Goal: Task Accomplishment & Management: Manage account settings

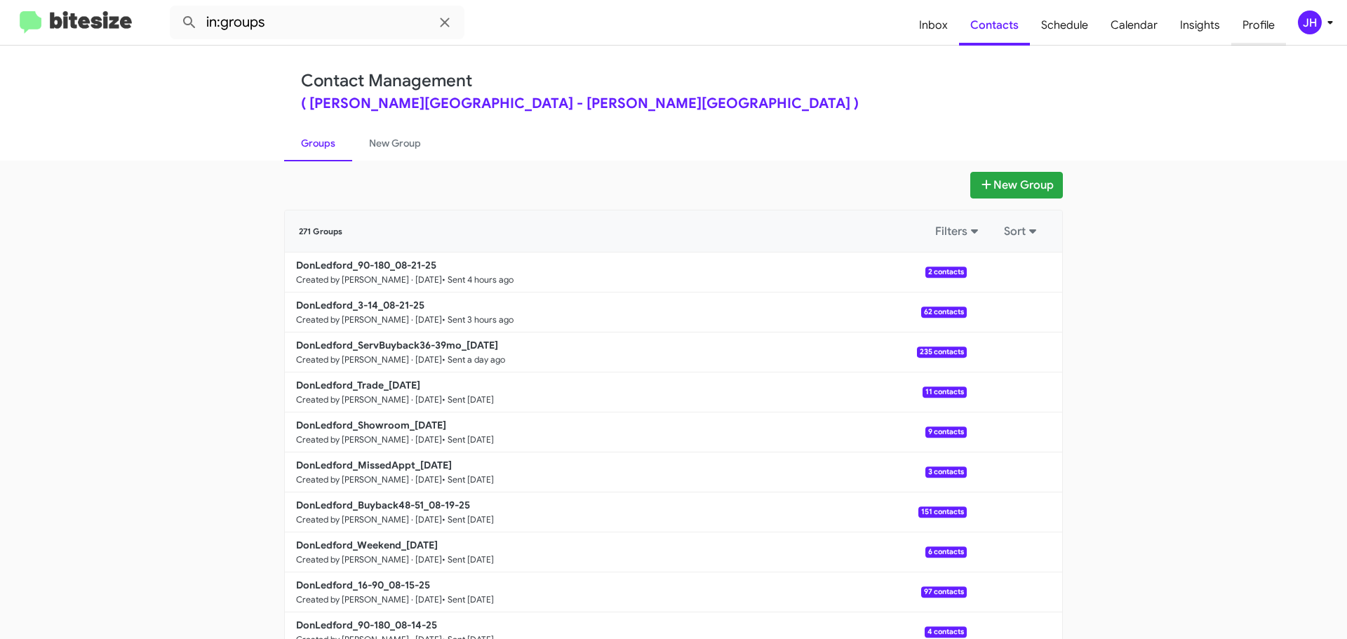
scroll to position [50, 0]
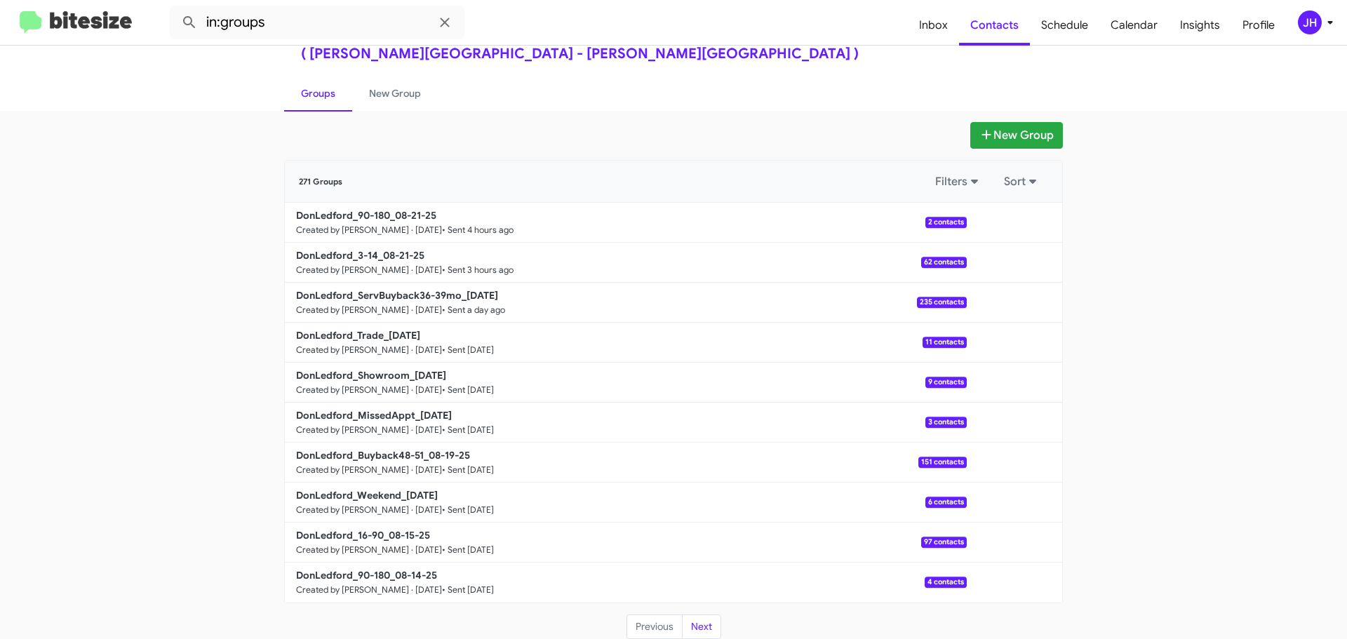
click at [1309, 18] on div "JH" at bounding box center [1310, 23] width 24 height 24
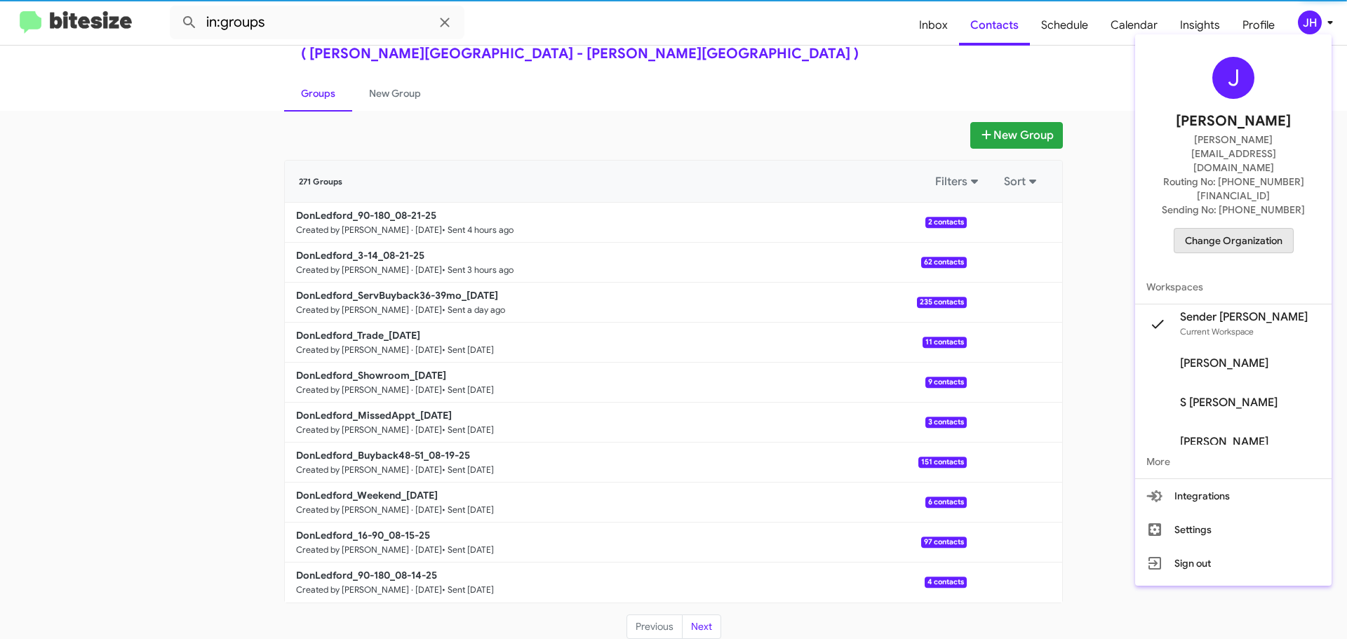
click at [1261, 228] on button "Change Organization" at bounding box center [1234, 240] width 120 height 25
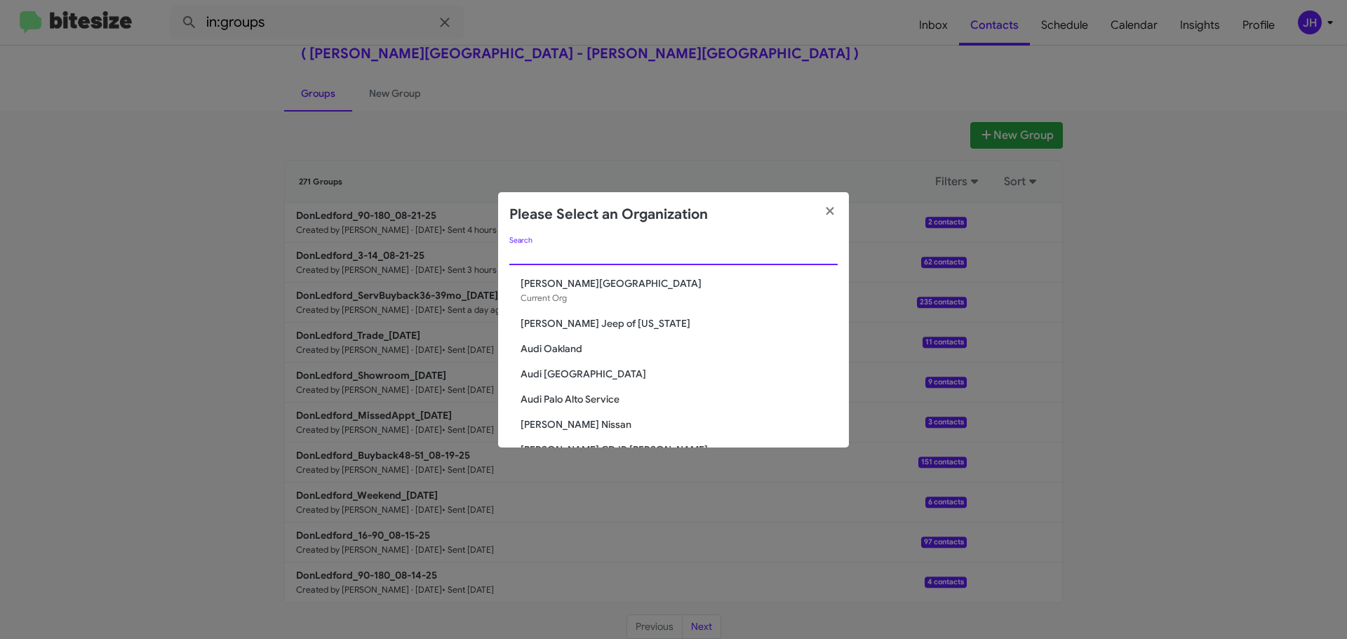
click at [575, 252] on input "Search" at bounding box center [673, 254] width 328 height 11
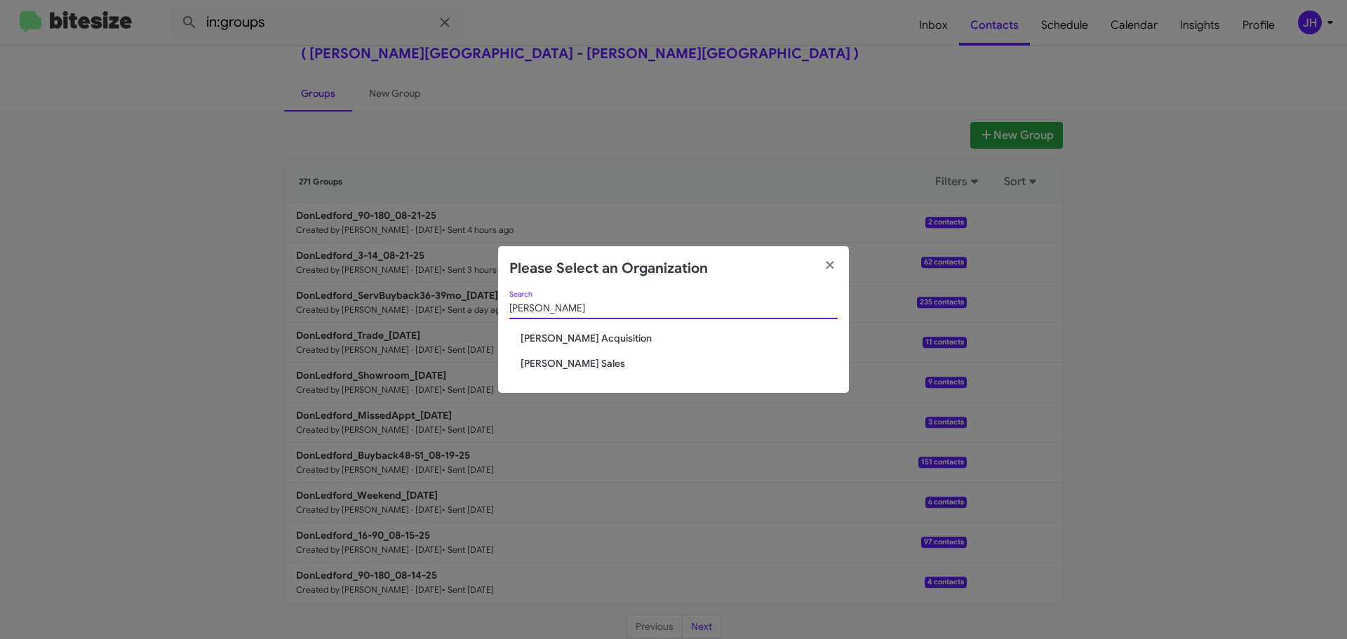
type input "tony"
click at [599, 335] on span "[PERSON_NAME] Acquisition" at bounding box center [679, 338] width 317 height 14
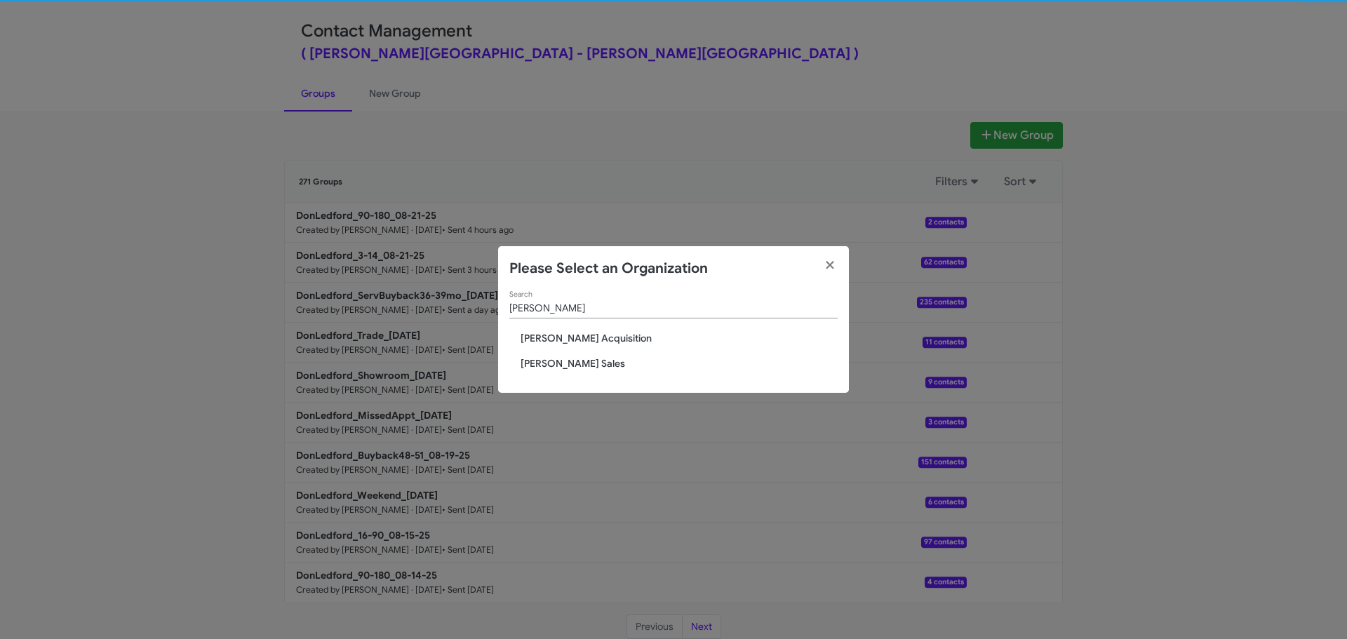
scroll to position [5, 0]
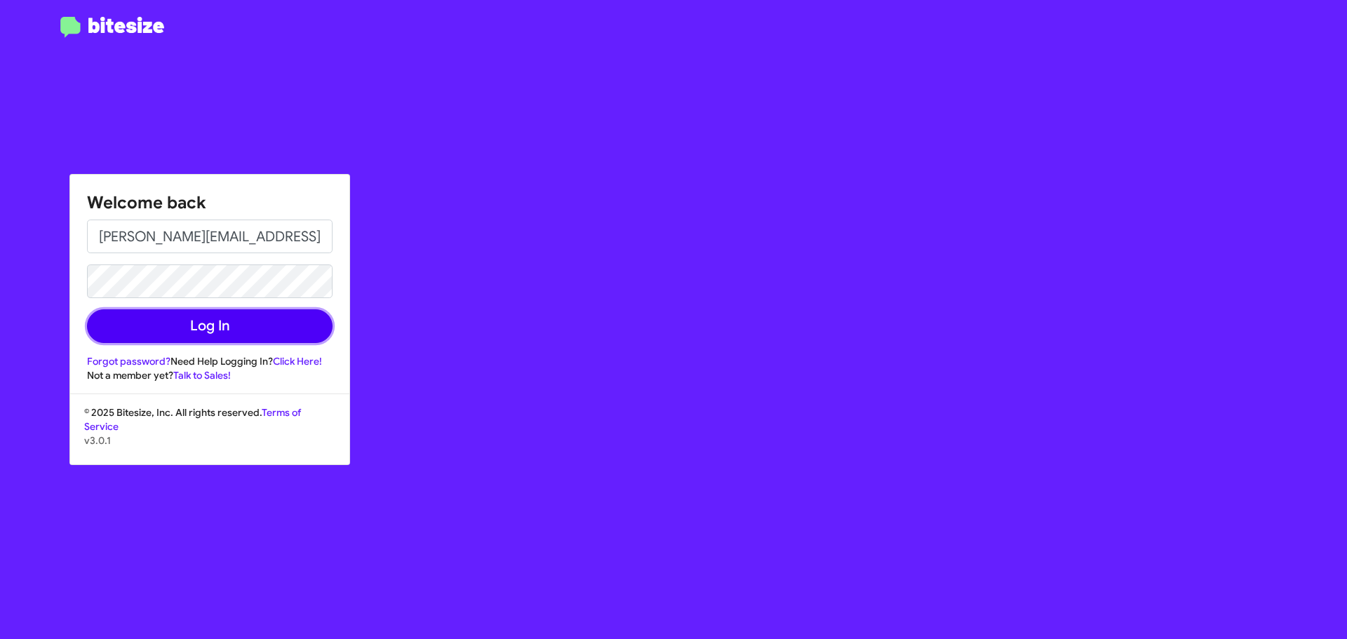
click at [250, 324] on button "Log In" at bounding box center [210, 326] width 246 height 34
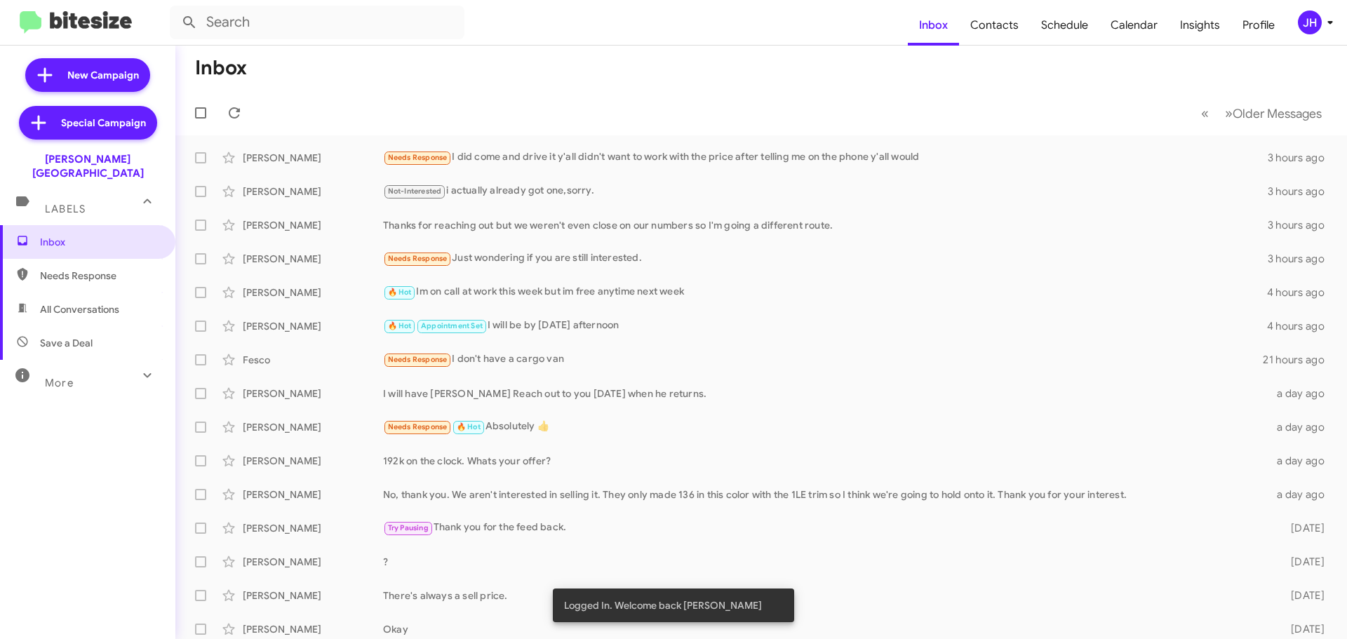
click at [1318, 21] on div "JH" at bounding box center [1310, 23] width 24 height 24
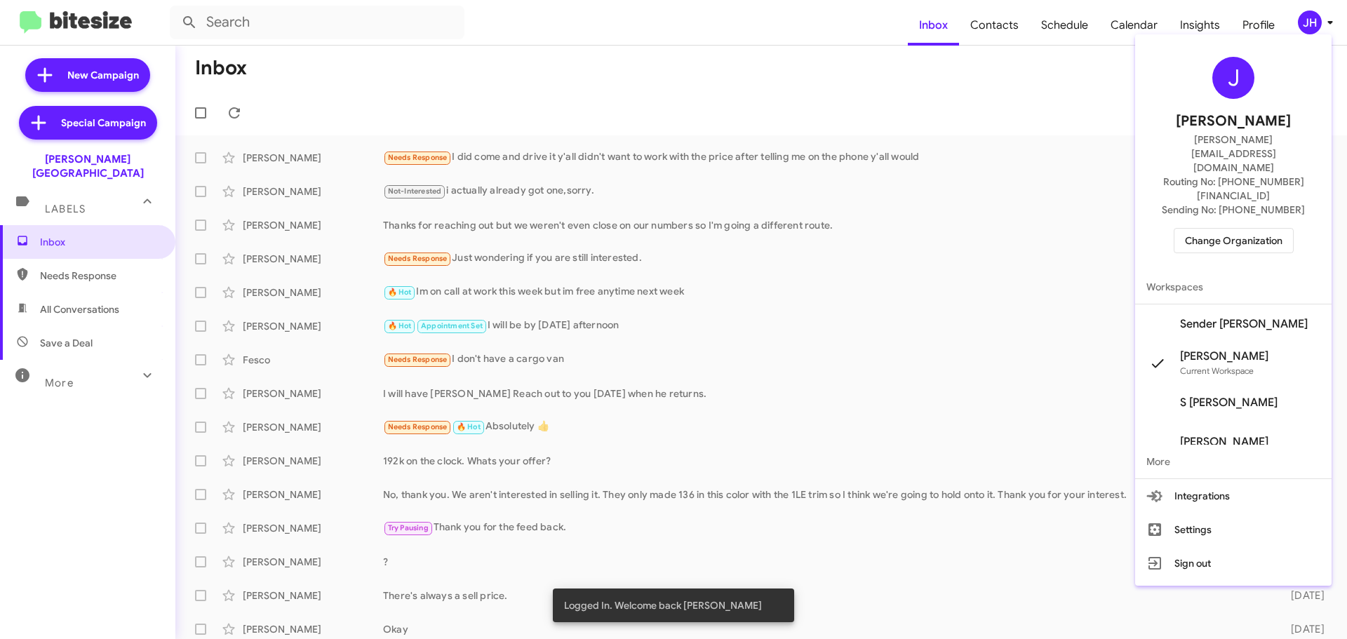
click at [1233, 229] on span "Change Organization" at bounding box center [1234, 241] width 98 height 24
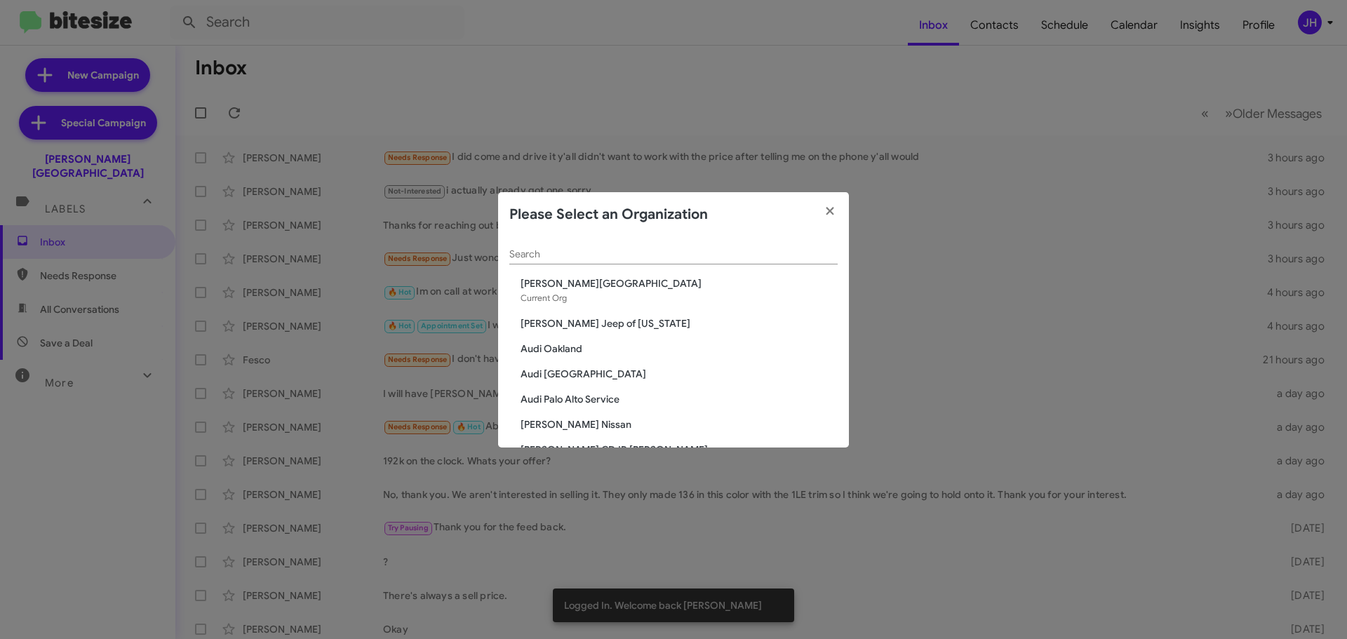
click at [559, 252] on input "Search" at bounding box center [673, 254] width 328 height 11
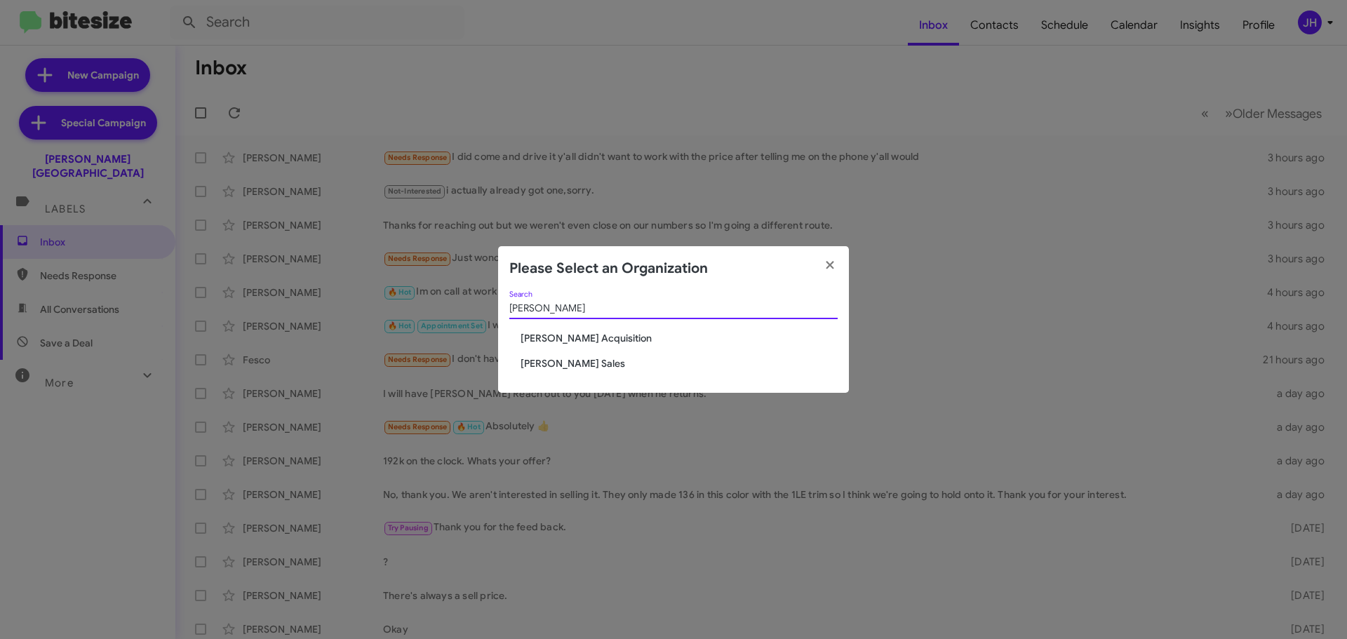
type input "tony"
click at [620, 339] on span "[PERSON_NAME] Acquisition" at bounding box center [679, 338] width 317 height 14
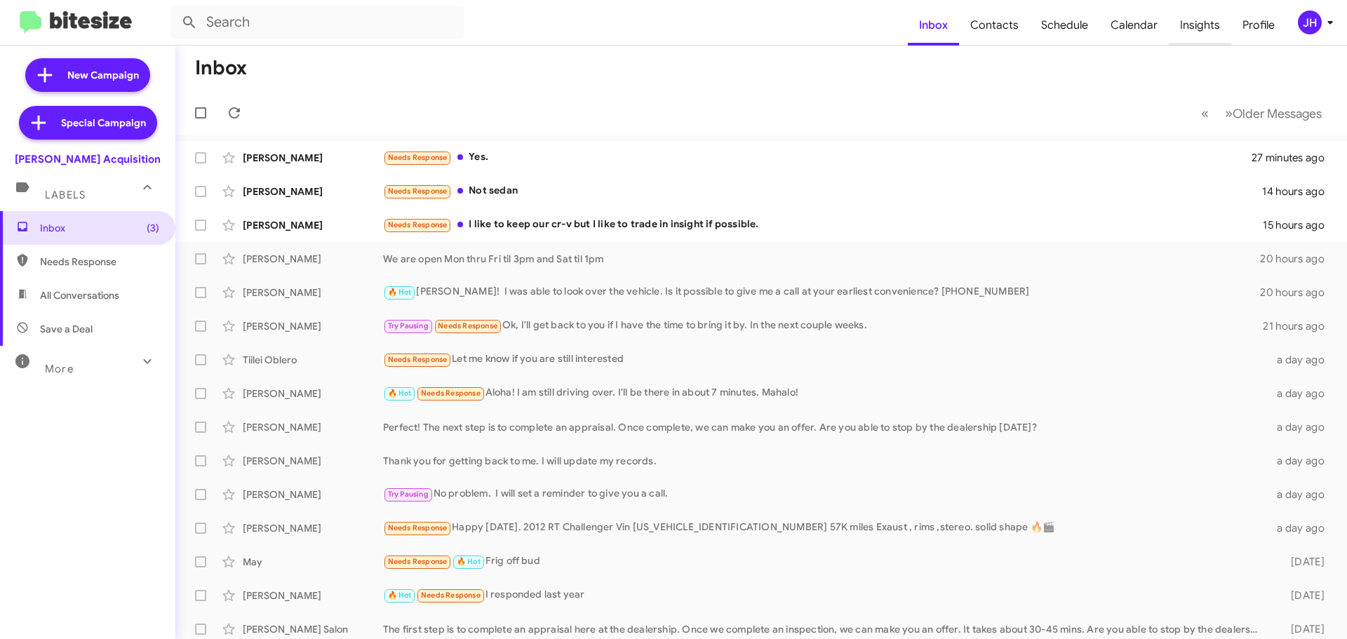
click at [1196, 34] on span "Insights" at bounding box center [1200, 25] width 62 height 41
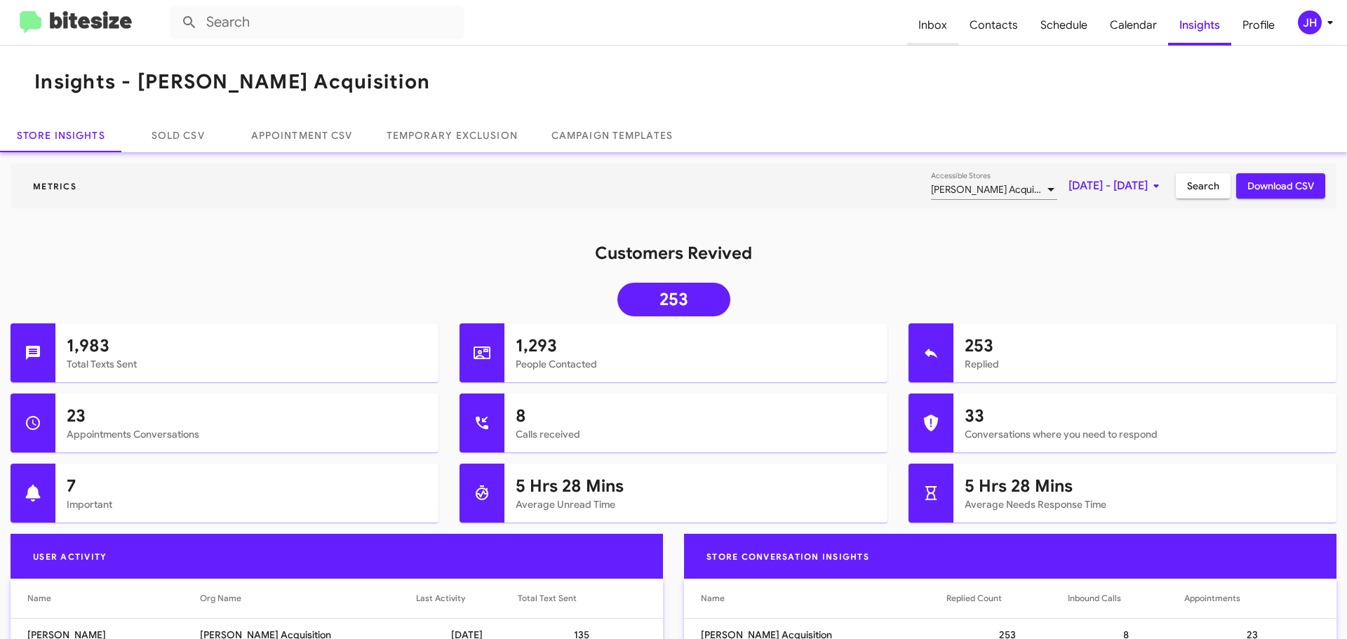
click at [932, 25] on span "Inbox" at bounding box center [932, 25] width 51 height 41
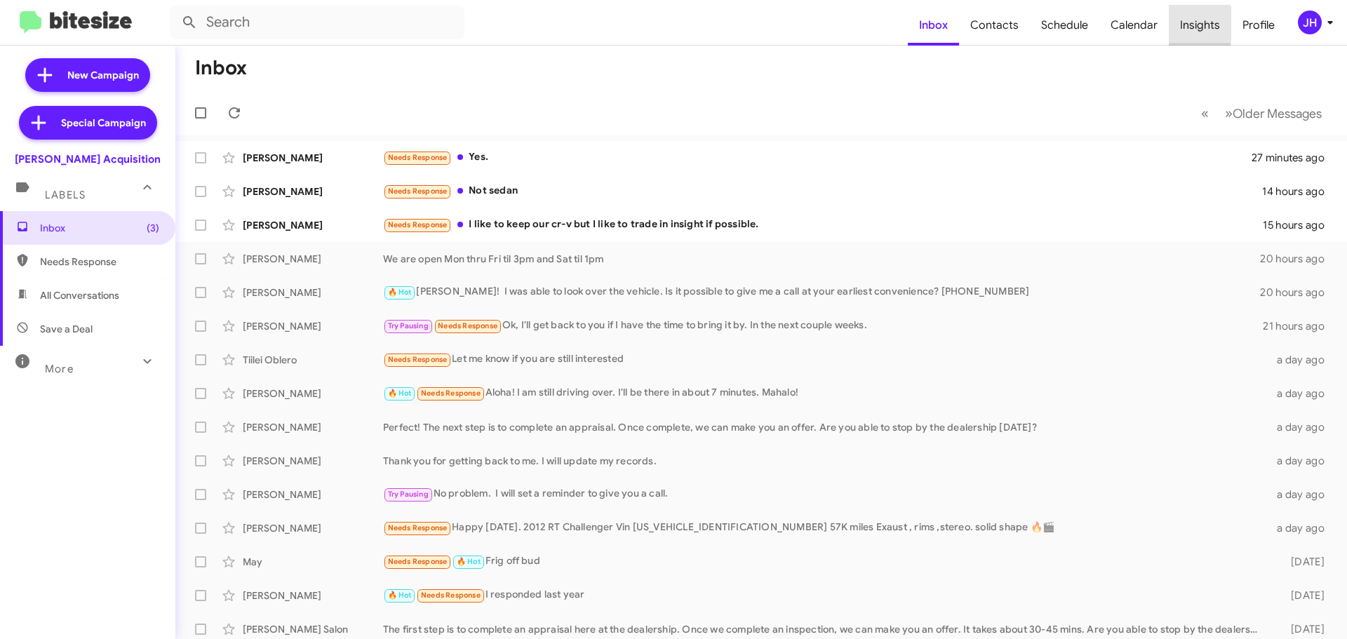
click at [1182, 25] on span "Insights" at bounding box center [1200, 25] width 62 height 41
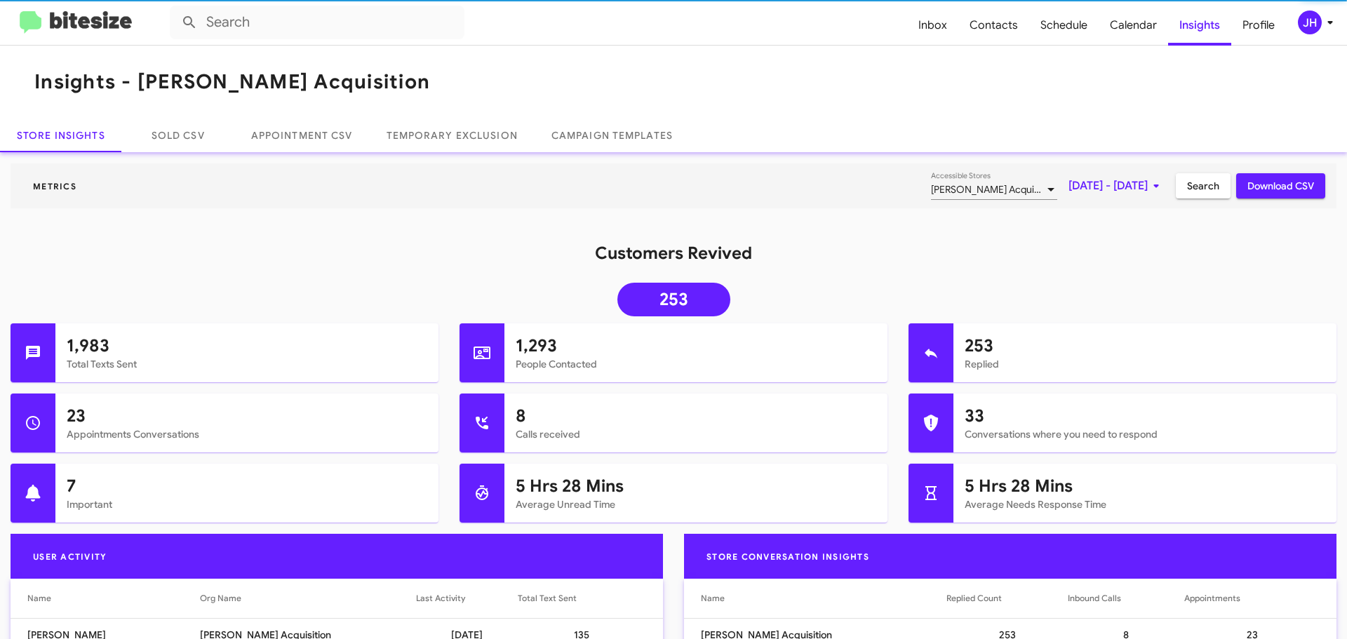
click at [1118, 190] on span "Aug 1, 2025 - Aug 21, 2025" at bounding box center [1117, 185] width 96 height 25
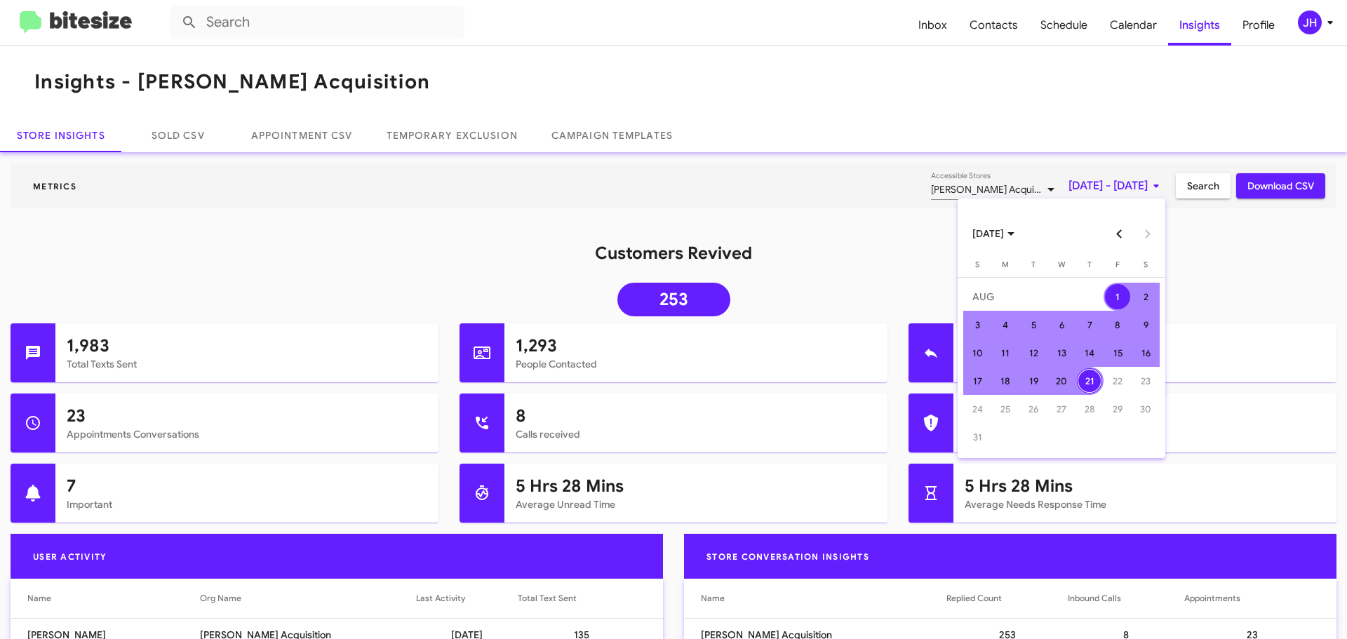
click at [1126, 234] on button "Previous month" at bounding box center [1120, 234] width 28 height 28
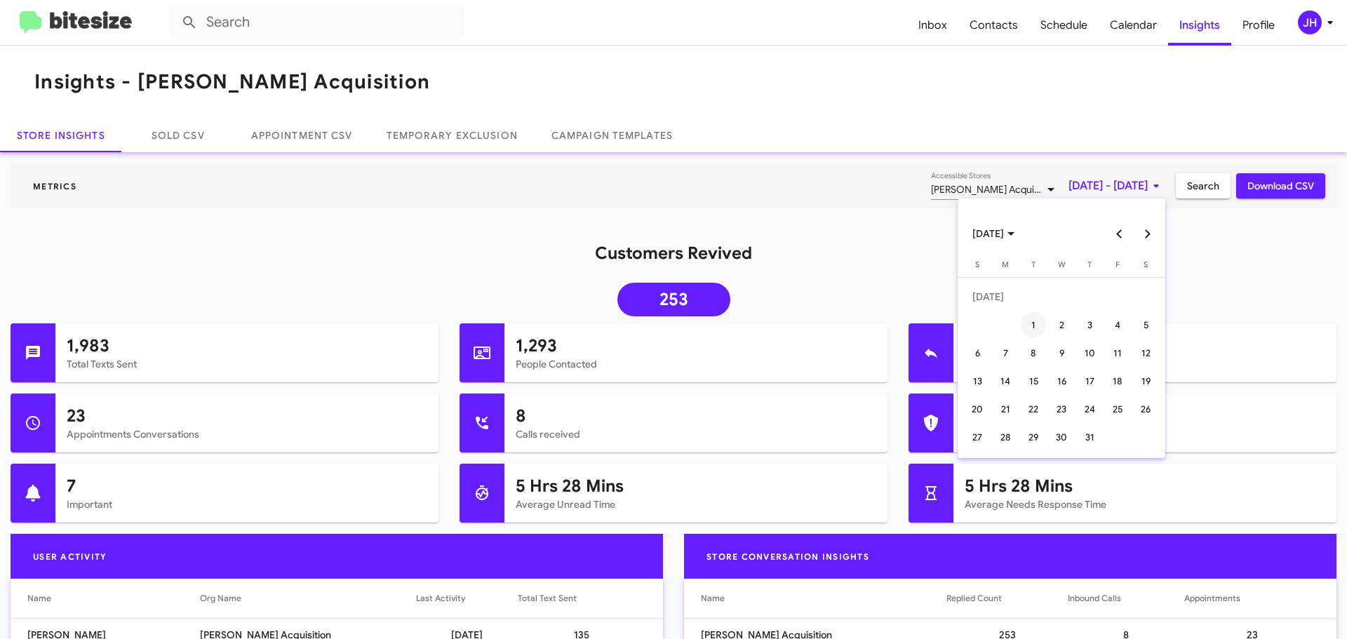
click at [1036, 325] on div "1" at bounding box center [1033, 324] width 25 height 25
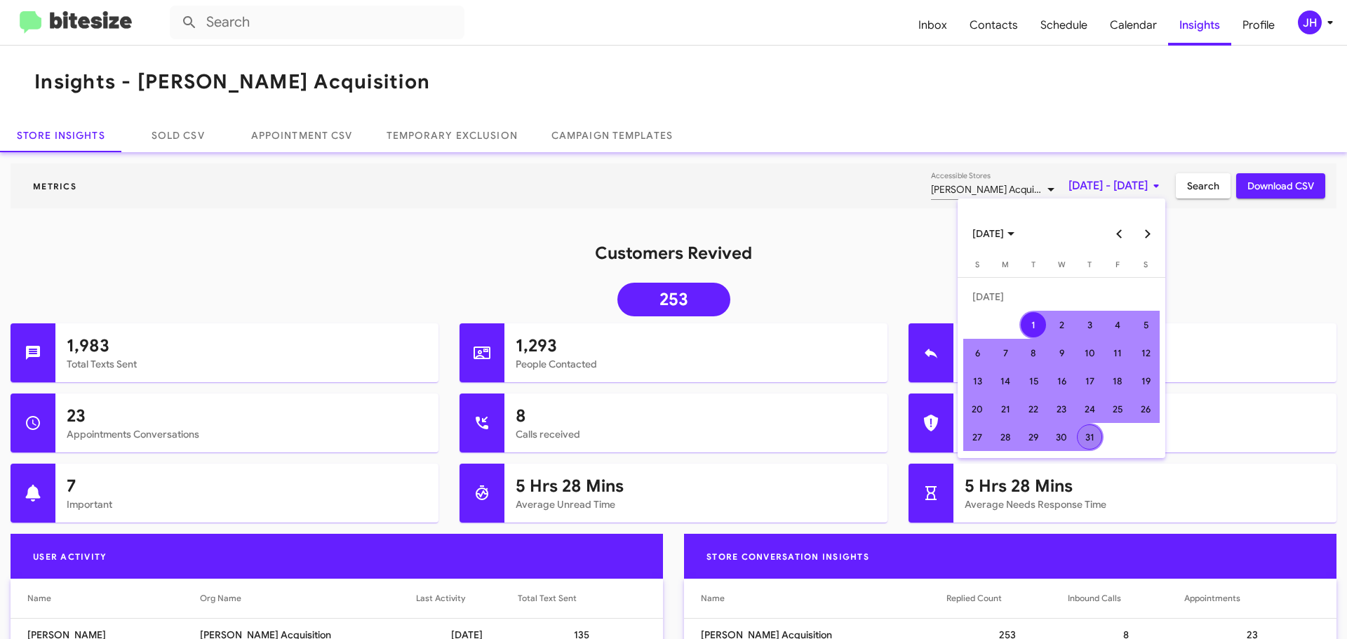
click at [1097, 435] on div "31" at bounding box center [1089, 436] width 25 height 25
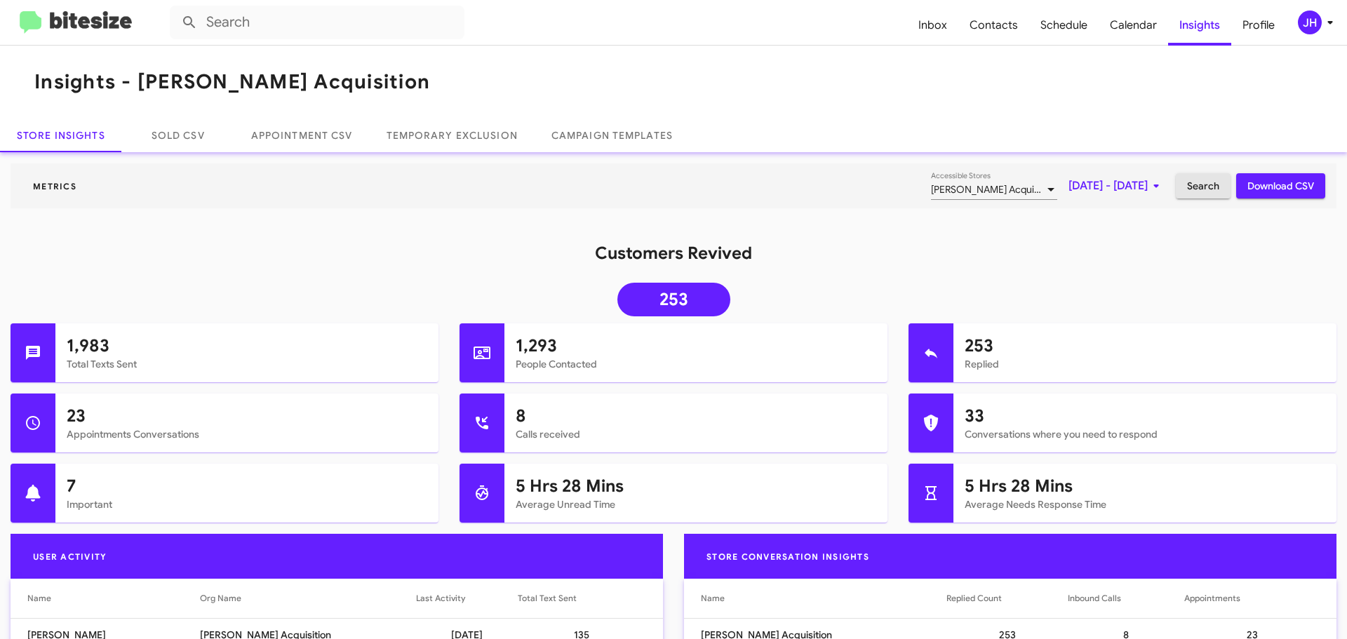
click at [1196, 186] on span "Search" at bounding box center [1203, 185] width 32 height 25
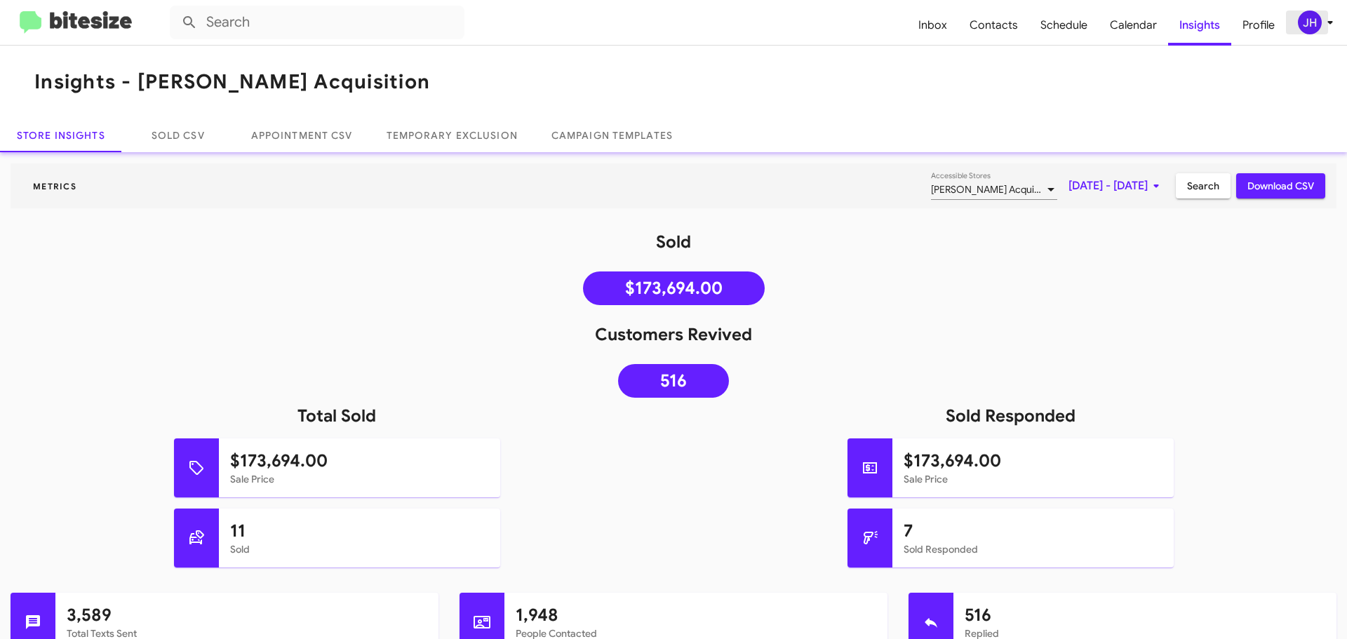
click at [1312, 22] on div "JH" at bounding box center [1310, 23] width 24 height 24
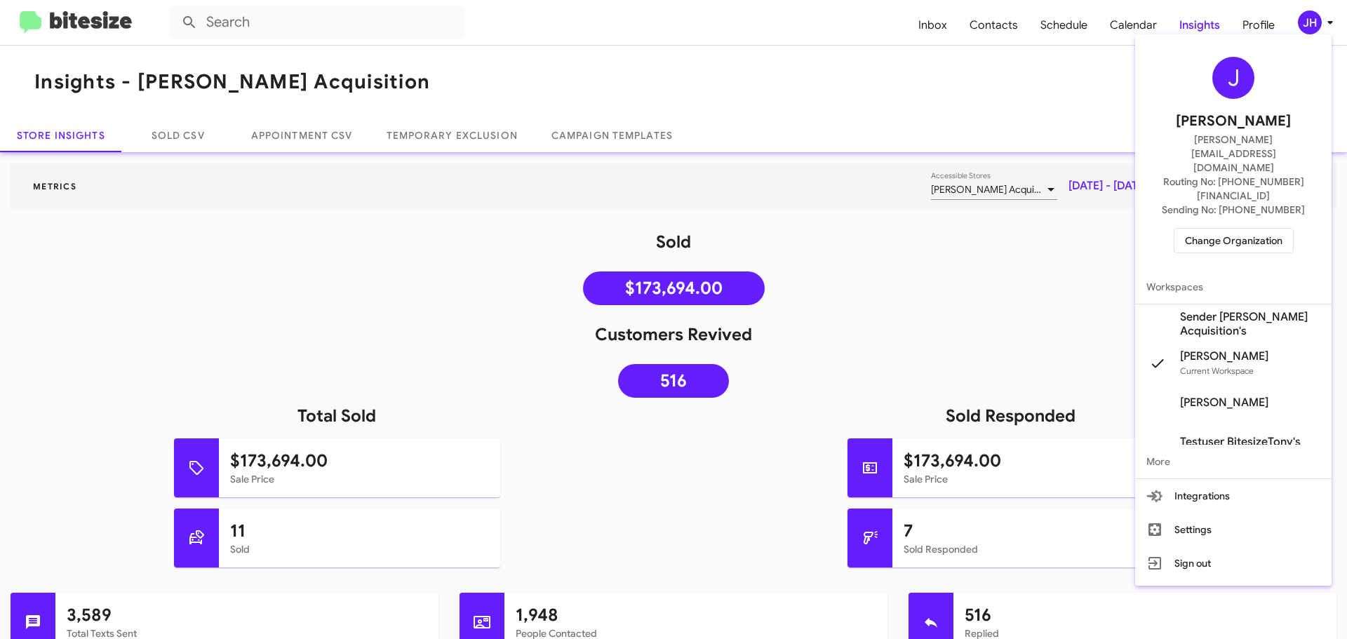
drag, startPoint x: 1240, startPoint y: 529, endPoint x: 733, endPoint y: 48, distance: 699.3
click at [1240, 547] on button "Sign out" at bounding box center [1233, 564] width 196 height 34
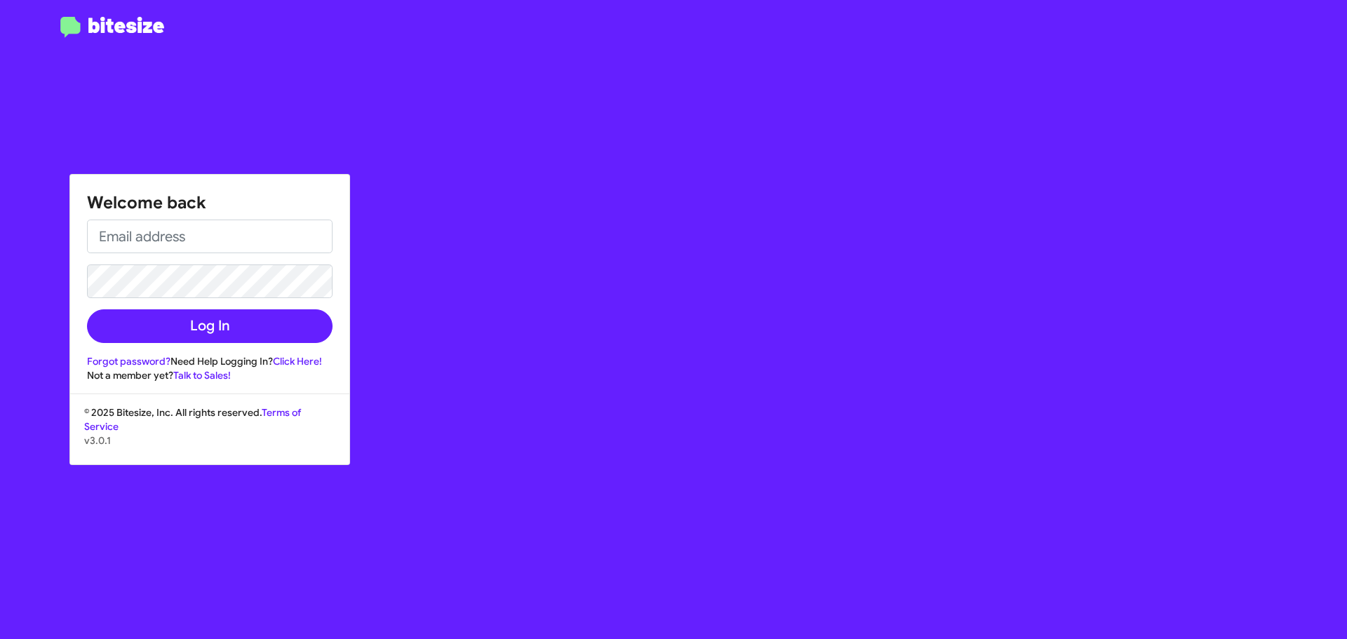
type input "jacob@bitesize.co"
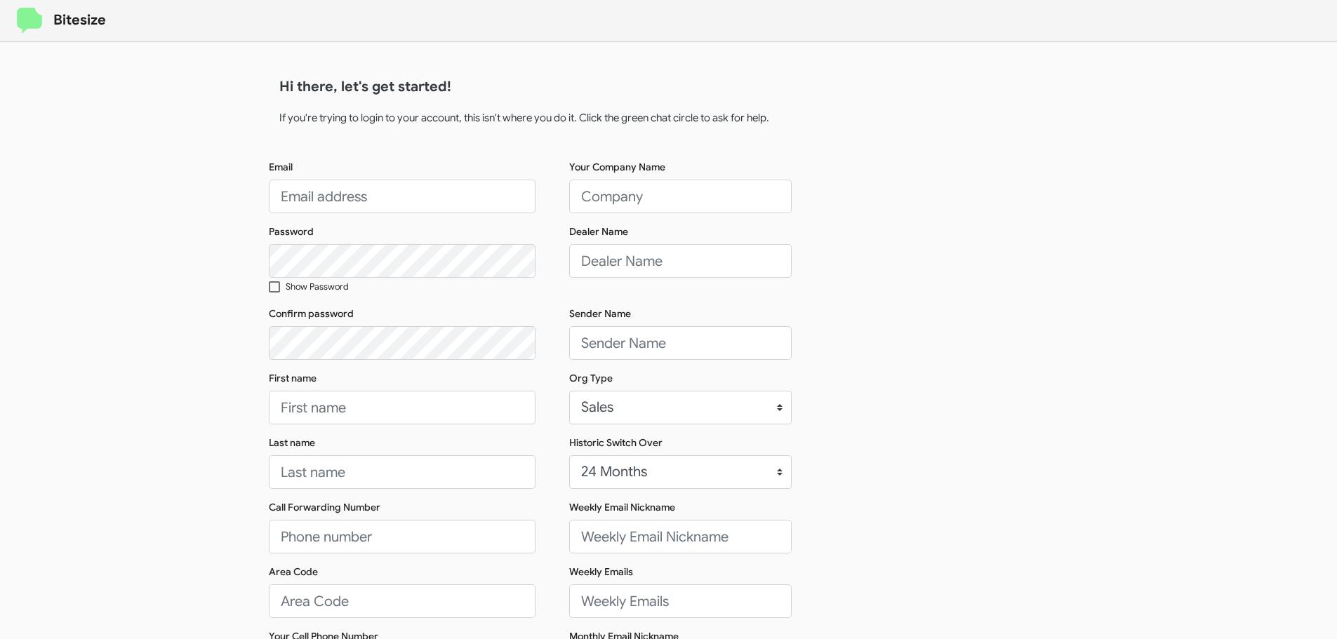
select select "24 MONTHS"
click at [386, 196] on input "jacob@bitesize.co" at bounding box center [402, 197] width 267 height 34
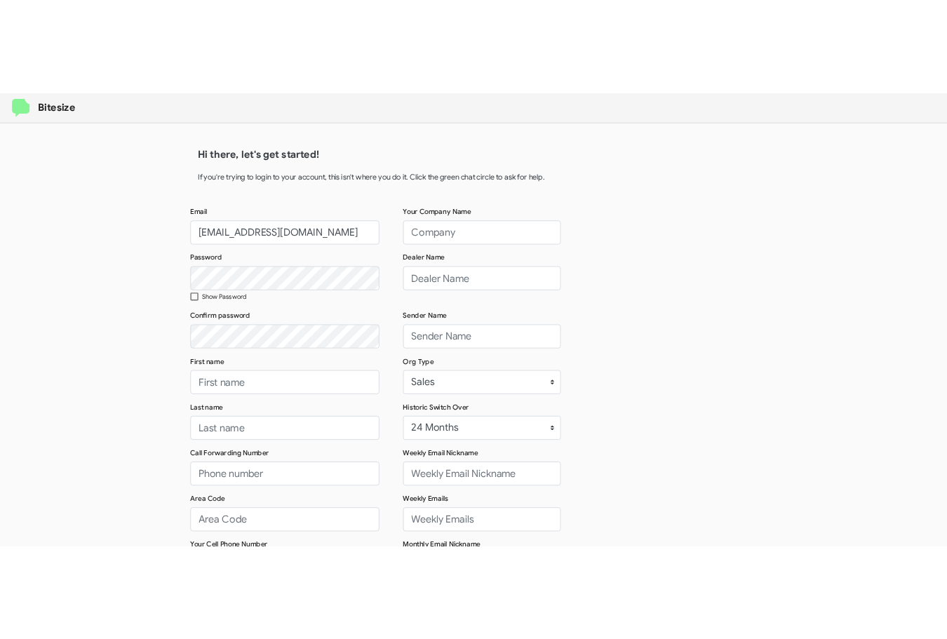
scroll to position [0, 5]
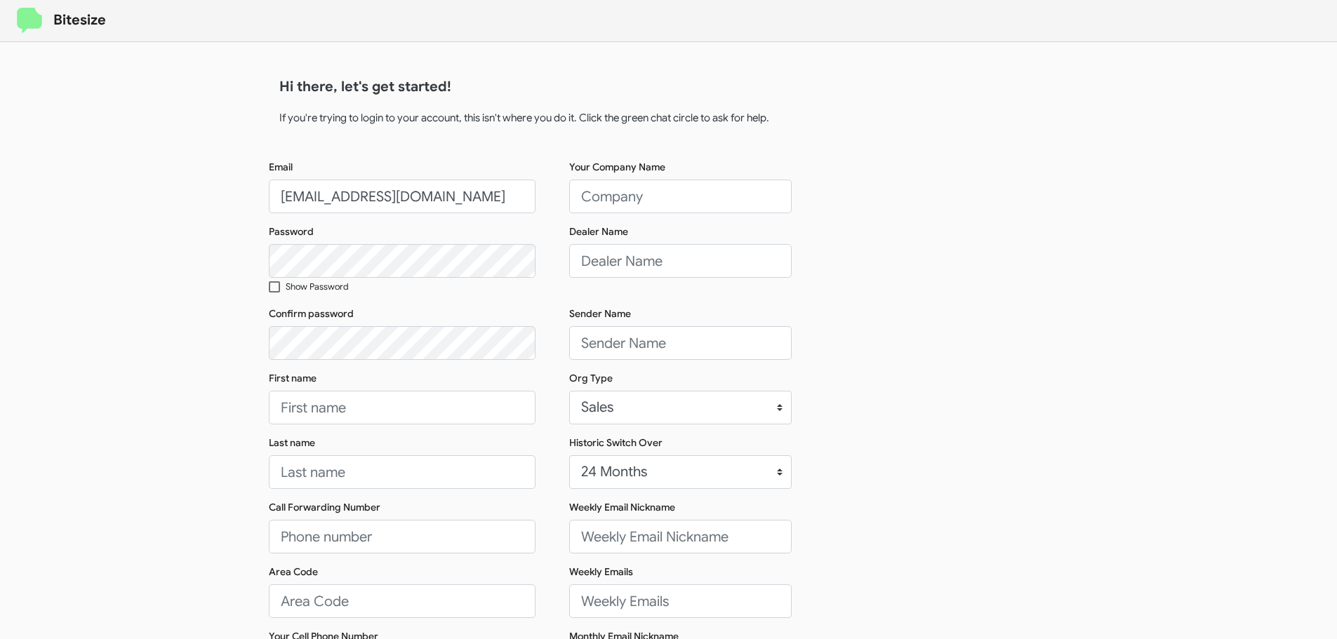
drag, startPoint x: 340, startPoint y: 199, endPoint x: 594, endPoint y: 207, distance: 254.1
click at [594, 207] on div "Email connect+acqszottI96CDJR@bitesize.co Password Show Password Confirm passwo…" at bounding box center [669, 477] width 800 height 634
type input "connect+ToyotaMarin@bitesize.co"
click at [572, 192] on input "Your Company Name" at bounding box center [680, 197] width 222 height 34
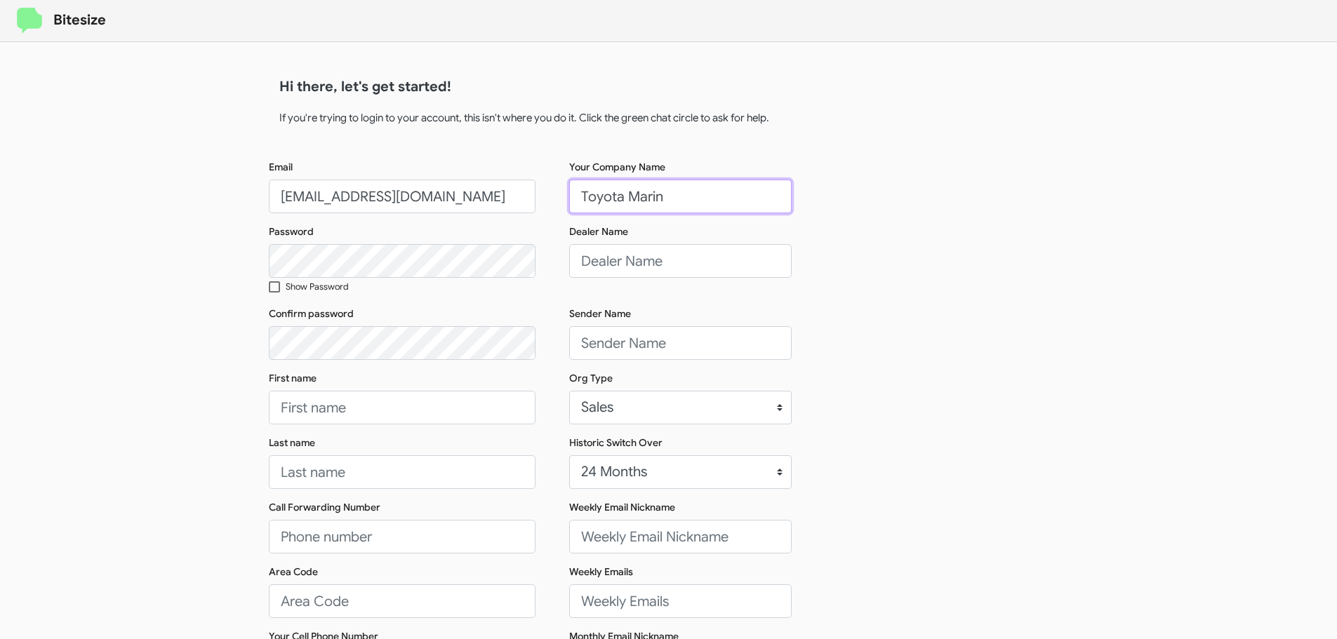
click at [685, 193] on input "Toyota Marin" at bounding box center [680, 197] width 222 height 34
type input "Toyota Marin"
click at [662, 260] on input "Dealer Name" at bounding box center [680, 261] width 222 height 34
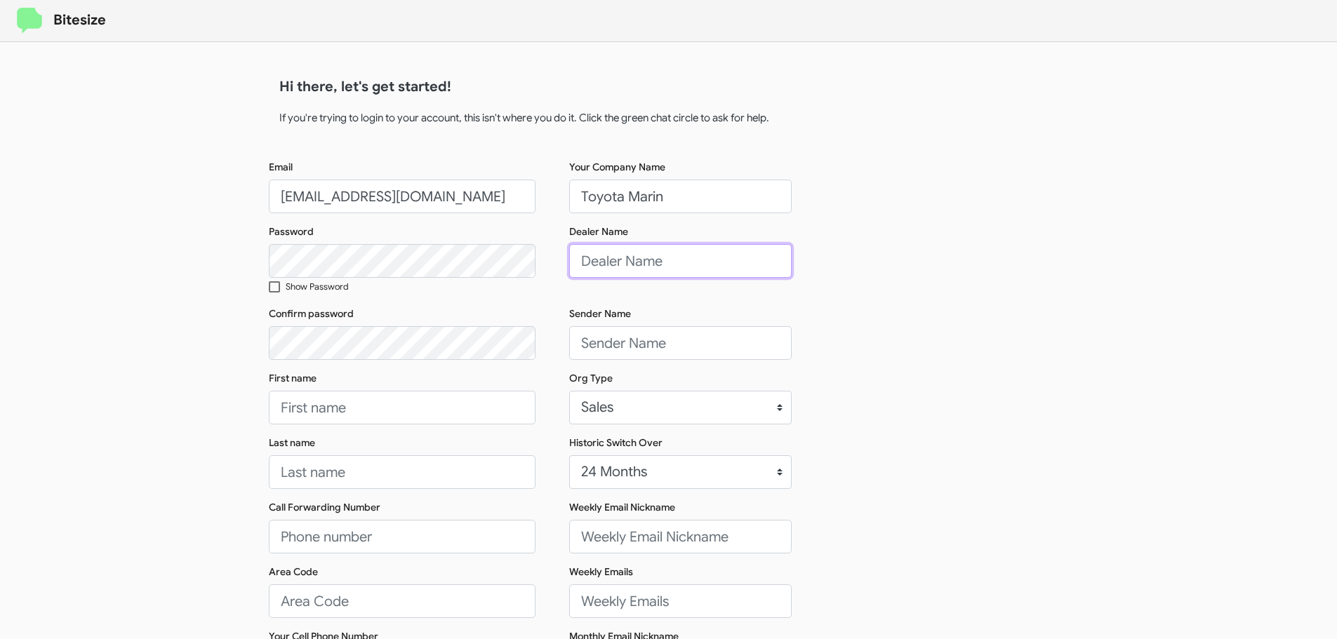
paste input "Toyota Marin"
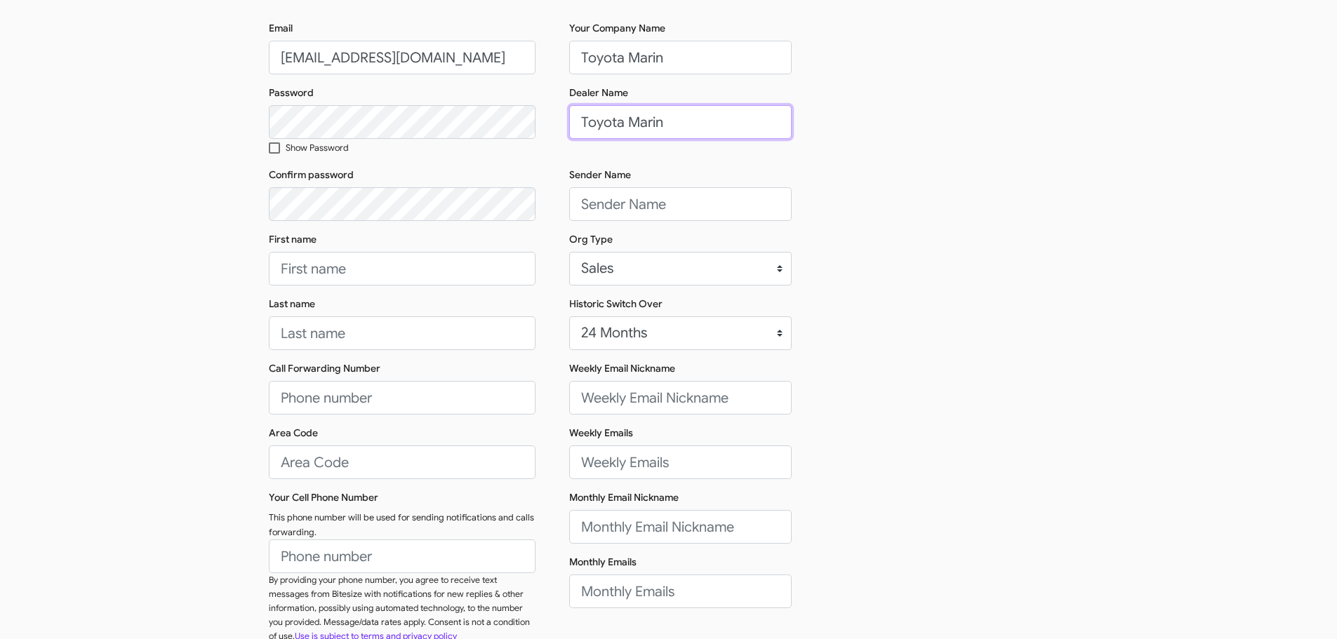
scroll to position [140, 0]
type input "Toyota Marin"
click at [248, 131] on div "Bitesize Hi there, let's get started! If you're trying to login to your account…" at bounding box center [668, 291] width 1337 height 862
click at [294, 273] on input "First name" at bounding box center [402, 267] width 267 height 34
type input "Sender"
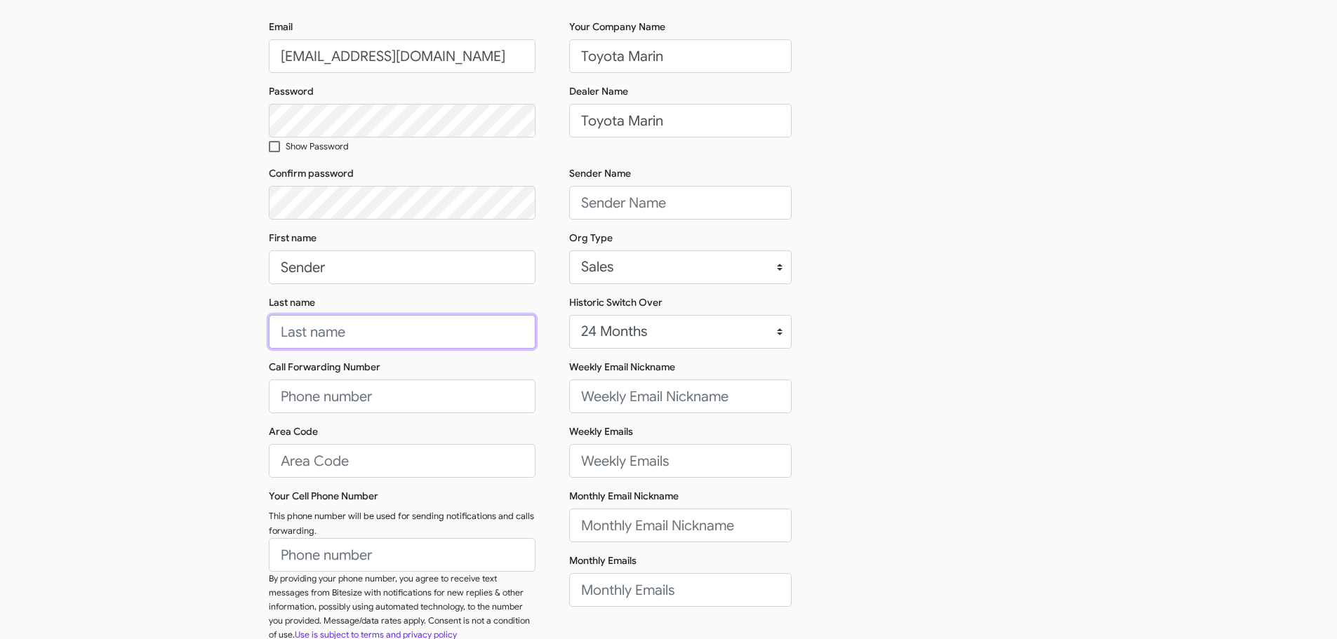
click at [347, 333] on input "Last name" at bounding box center [402, 332] width 267 height 34
paste input "Toyota Marin"
type input "Toyota Marin"
click at [342, 397] on input "Call Forwarding Number" at bounding box center [402, 397] width 267 height 34
type input "(415)460-6800"
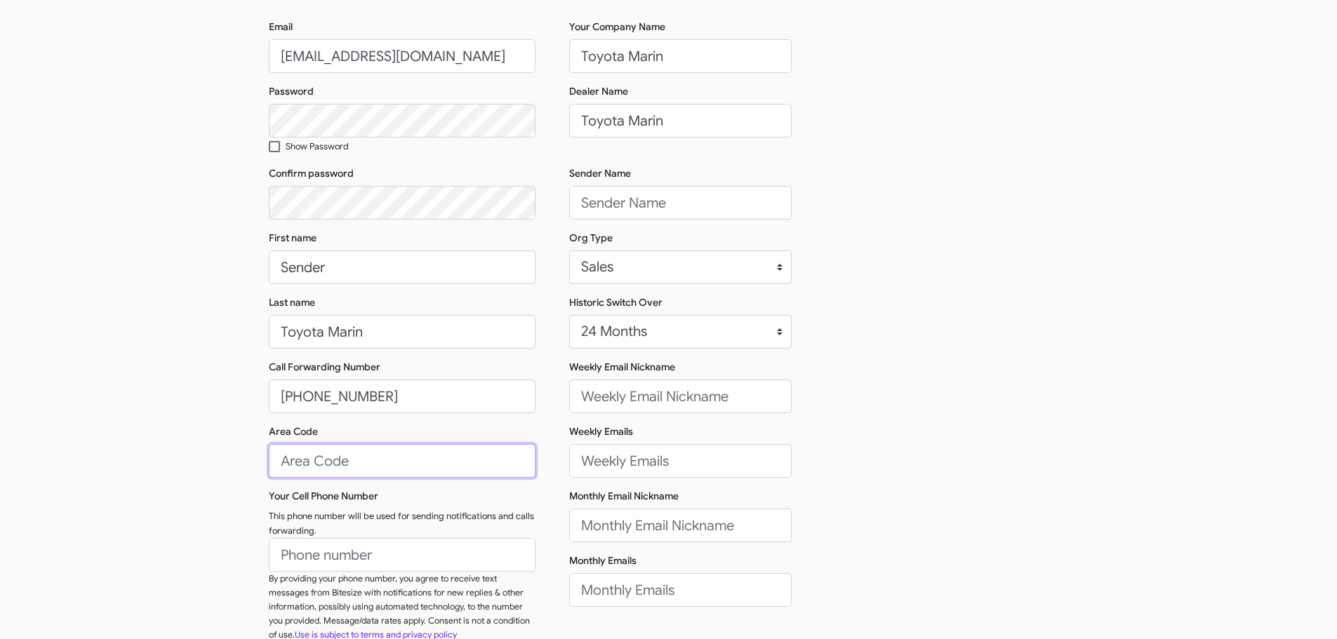
click at [340, 458] on input "Area Code" at bounding box center [402, 461] width 267 height 34
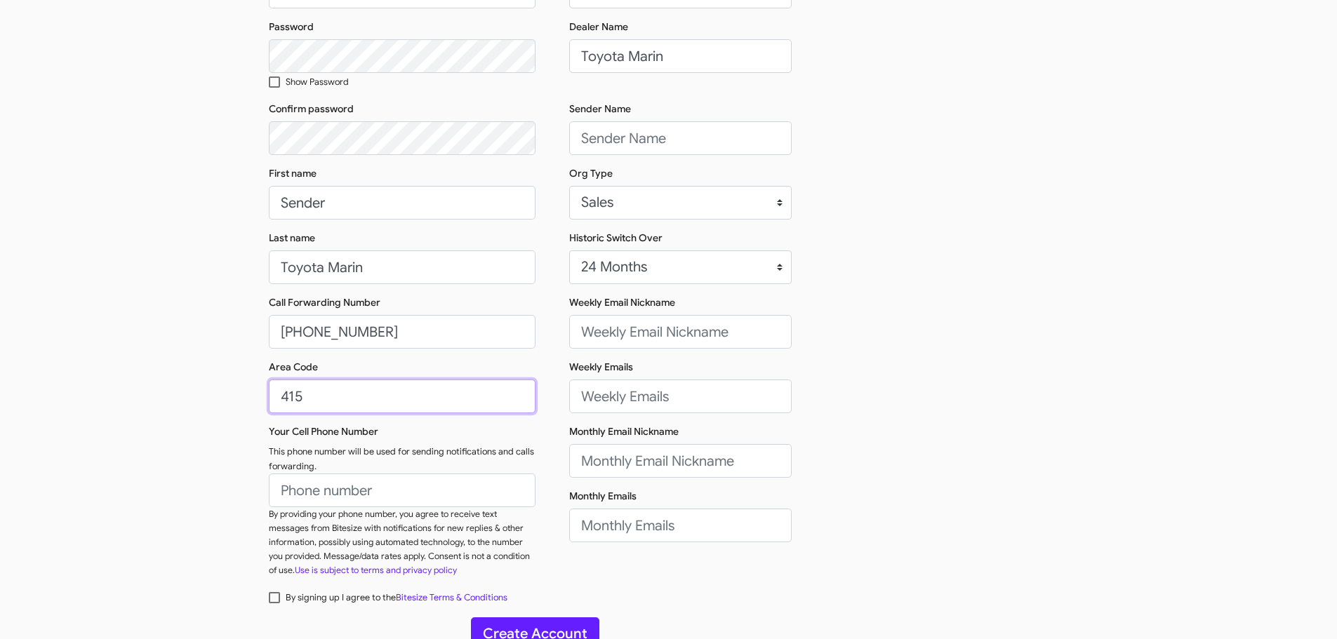
scroll to position [222, 0]
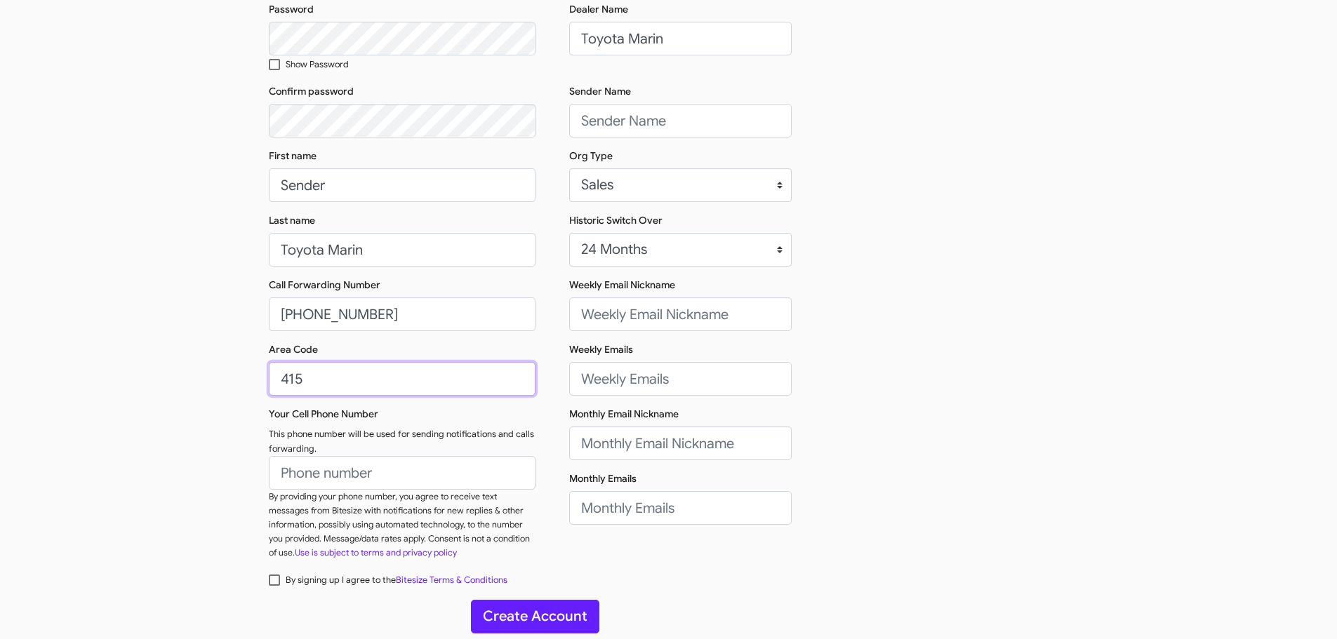
type input "415"
click at [338, 464] on input "Your Cell Phone Number" at bounding box center [402, 473] width 267 height 34
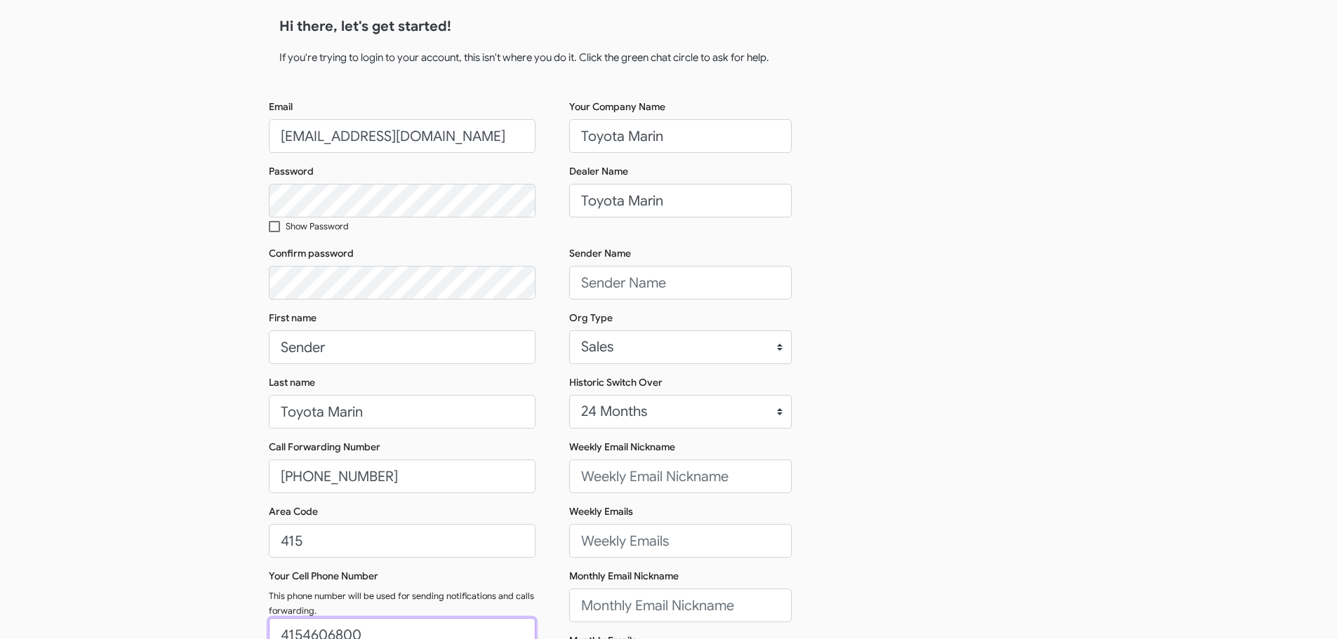
scroll to position [12, 0]
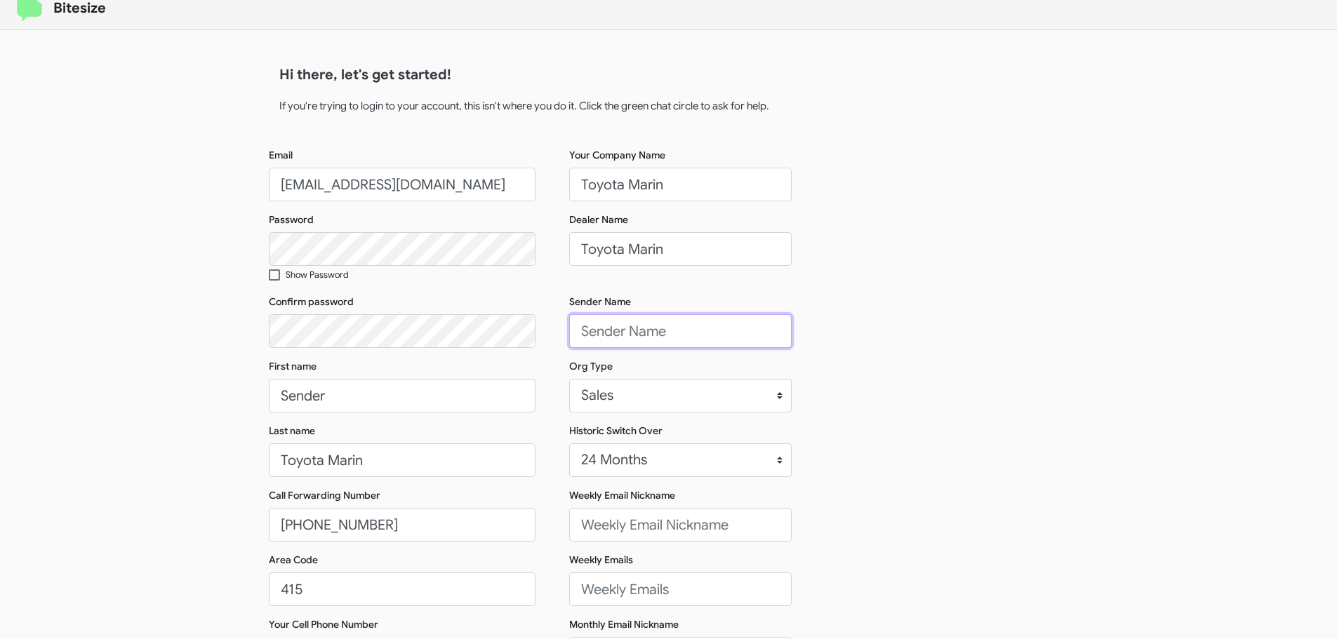
type input "(415)460-6800"
click at [650, 325] on input "Sender Name" at bounding box center [680, 331] width 222 height 34
paste input "Doug Formby"
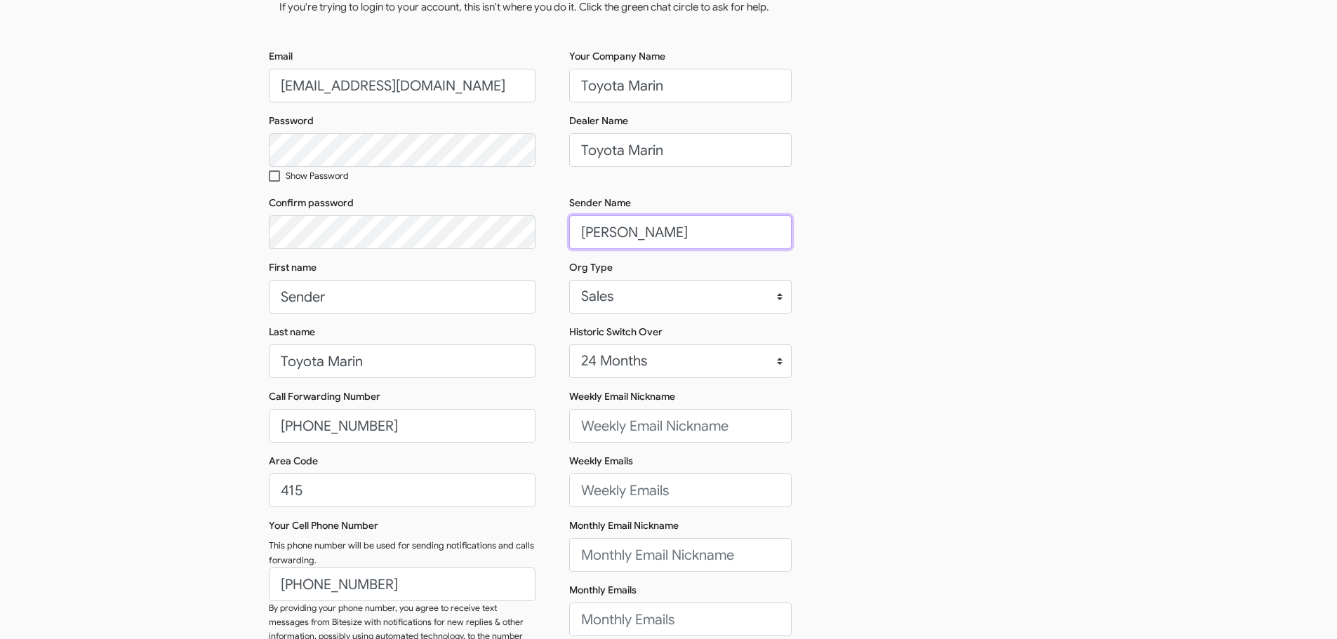
scroll to position [152, 0]
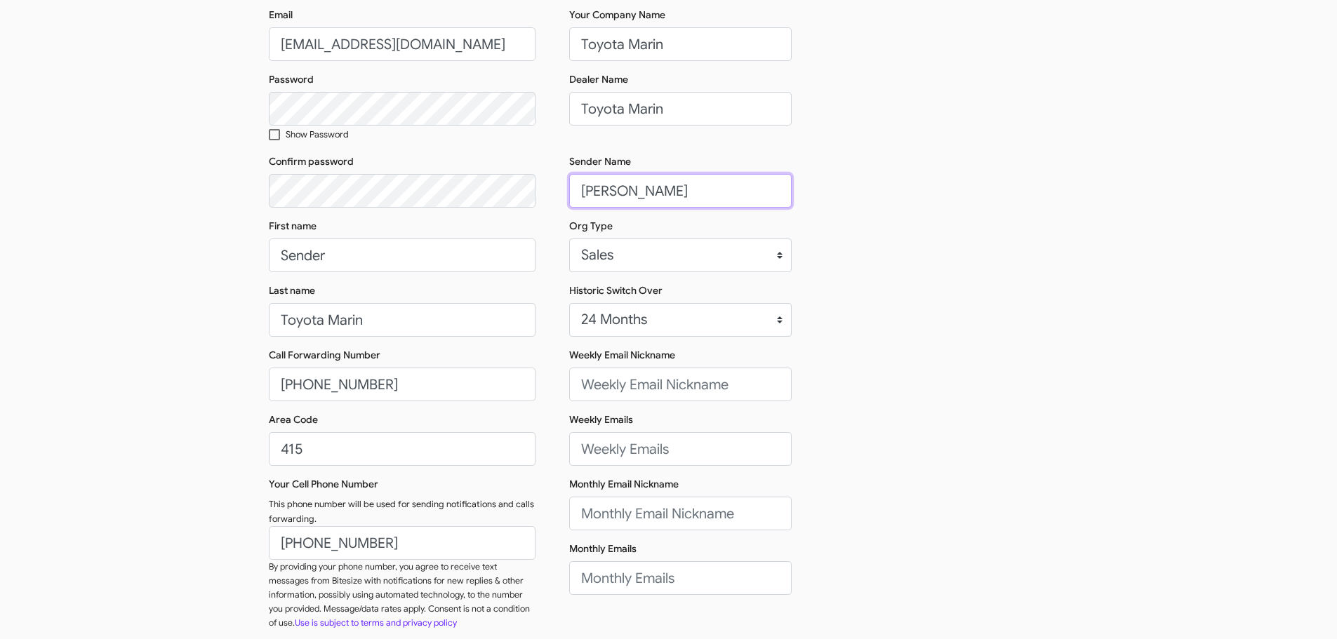
type input "Doug Formby"
click at [641, 377] on input "Weekly Email Nickname" at bounding box center [680, 385] width 222 height 34
paste input "Doug, Nate, and Paul"
type input "Doug, Nate, and Paul"
click at [607, 514] on input "Monthly Email Nickname" at bounding box center [680, 514] width 222 height 34
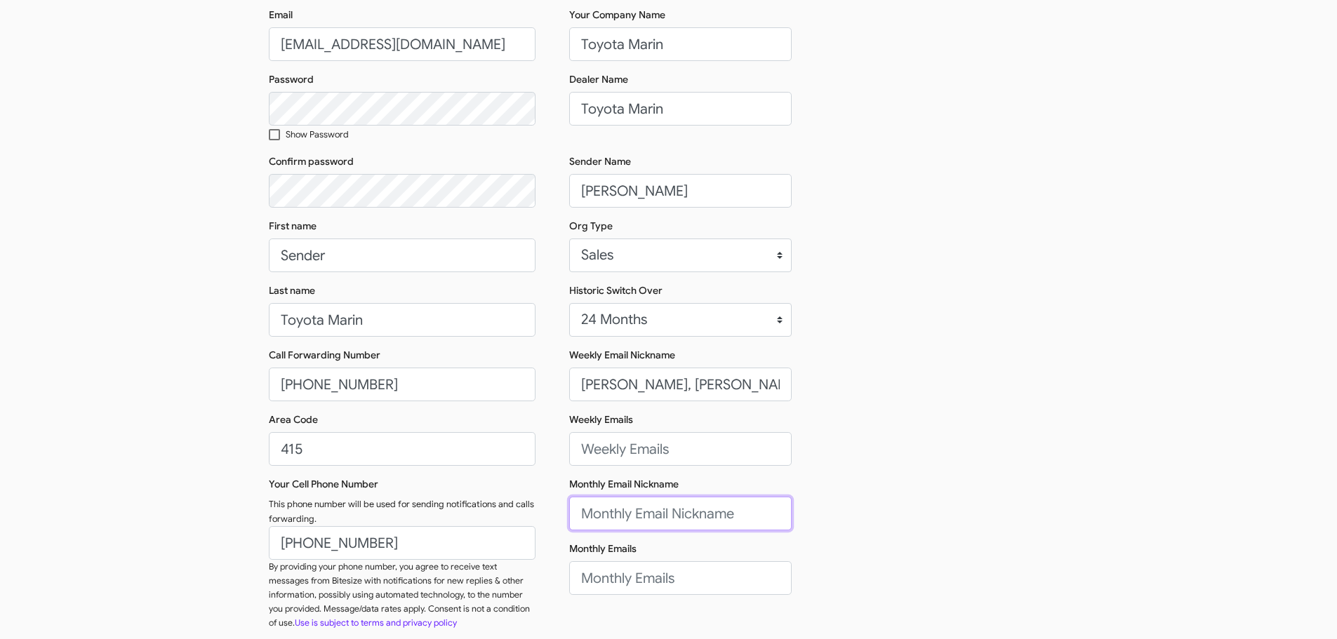
paste input "Doug, Nate, and Paul"
type input "Doug, Nate, and Paul"
click at [627, 454] on input "Weekly Emails" at bounding box center [680, 449] width 222 height 34
click at [643, 453] on input "Weekly Emails" at bounding box center [680, 449] width 222 height 34
paste input "dougformby@toyotamarin.com, nathanmyler@toyotamarin.com, paulschraeder@pricefam…"
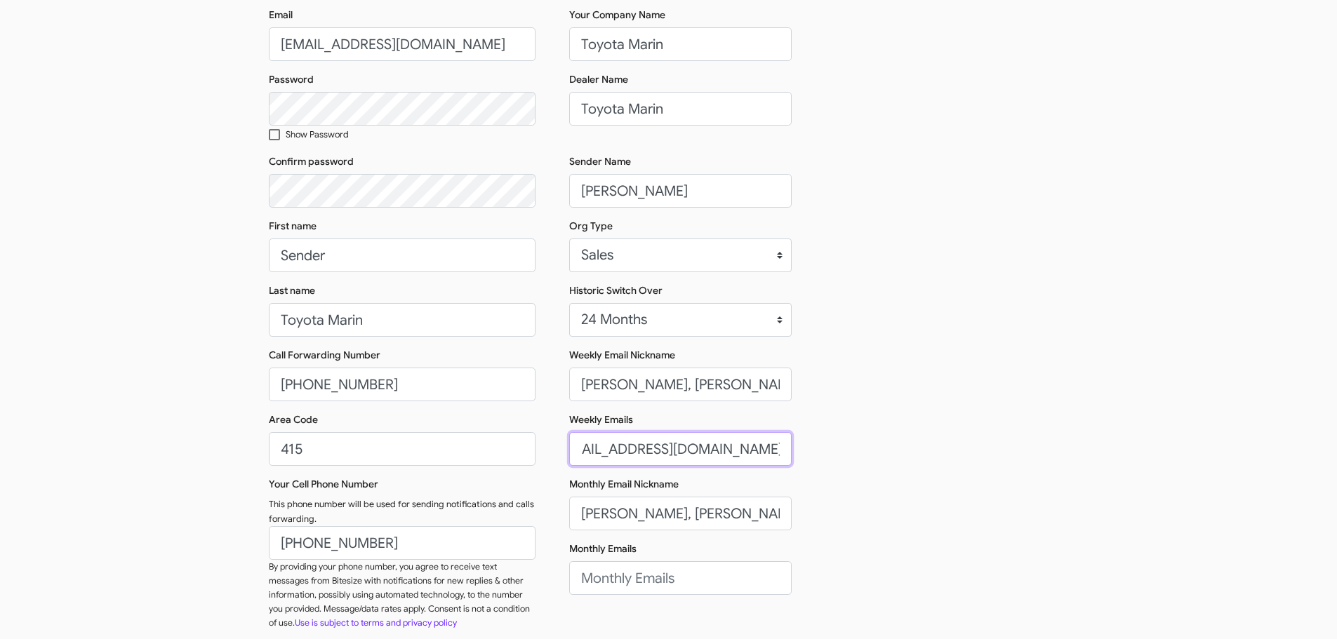
scroll to position [0, 486]
type input "dougformby@toyotamarin.com, nathanmyler@toyotamarin.com, paulschraeder@pricefam…"
click at [636, 572] on input "Monthly Emails" at bounding box center [680, 578] width 222 height 34
paste input "dougformby@toyotamarin.com, nathanmyler@toyotamarin.com, paulschraeder@pricefam…"
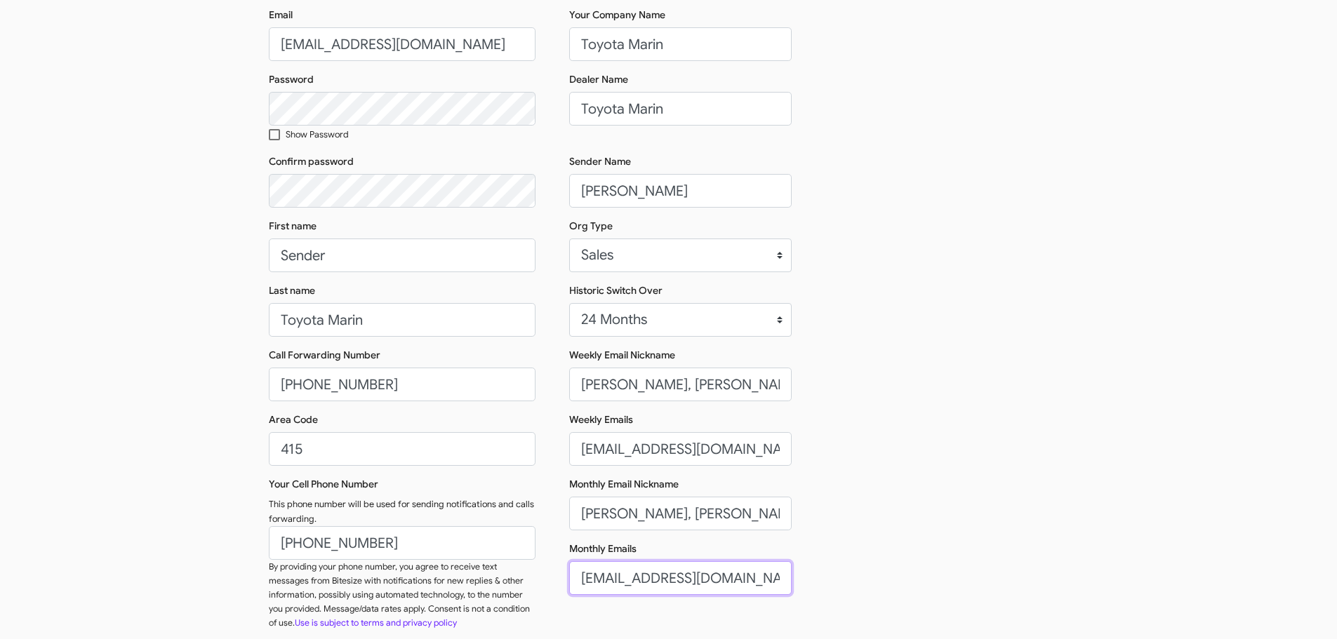
scroll to position [0, 486]
type input "dougformby@toyotamarin.com, nathanmyler@toyotamarin.com, paulschraeder@pricefam…"
click at [925, 513] on div "Email connect+ToyotaMarin@bitesize.co Password Show Password Confirm password F…" at bounding box center [669, 325] width 800 height 634
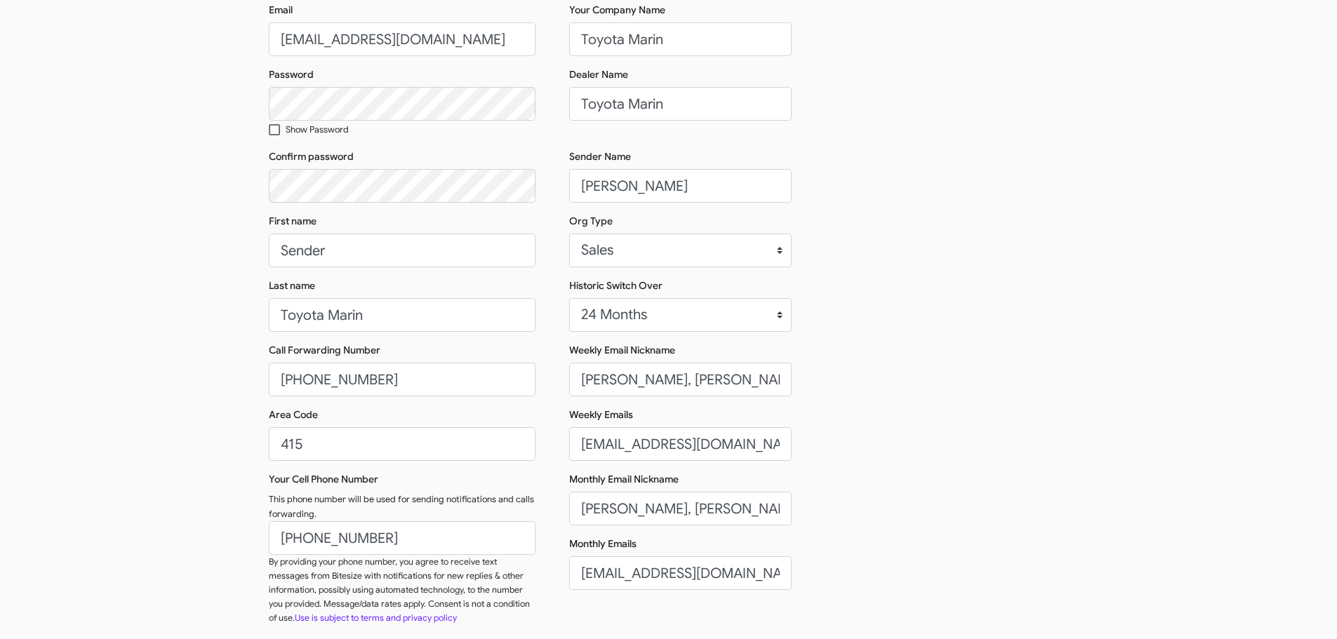
scroll to position [222, 0]
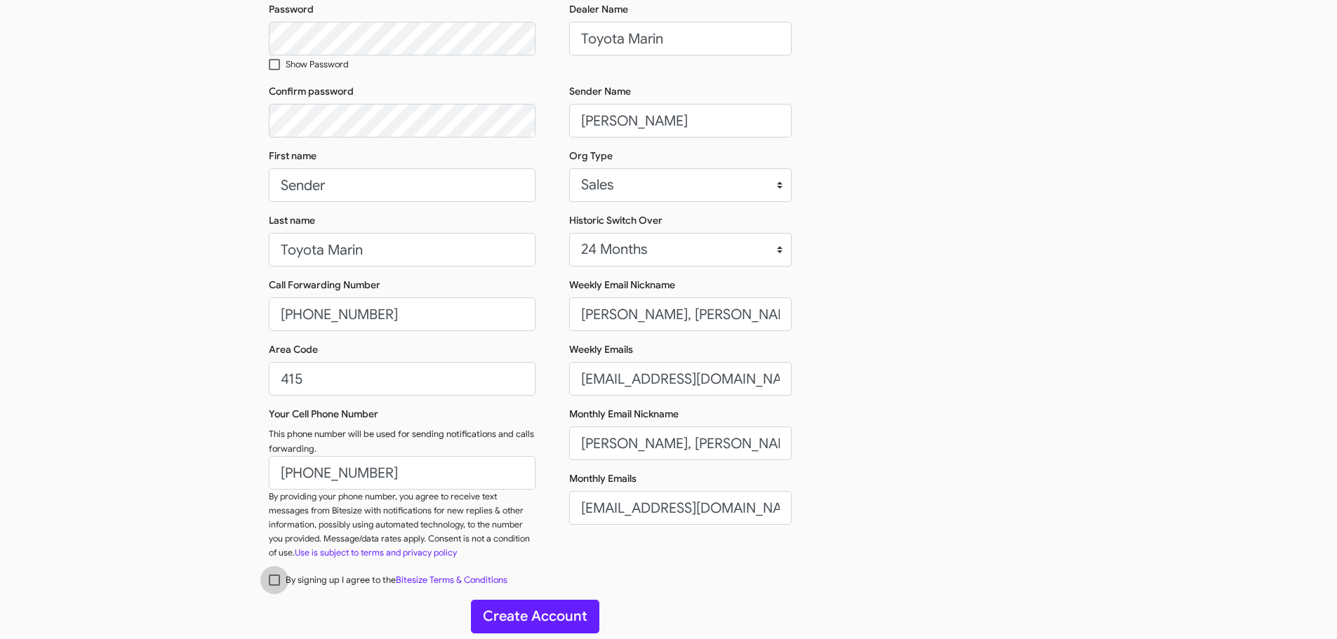
click at [275, 580] on span at bounding box center [274, 580] width 11 height 11
click at [274, 586] on input "By signing up I agree to the Bitesize Terms & Conditions" at bounding box center [274, 586] width 1 height 1
checkbox input "true"
click at [488, 613] on button "Create Account" at bounding box center [535, 617] width 128 height 34
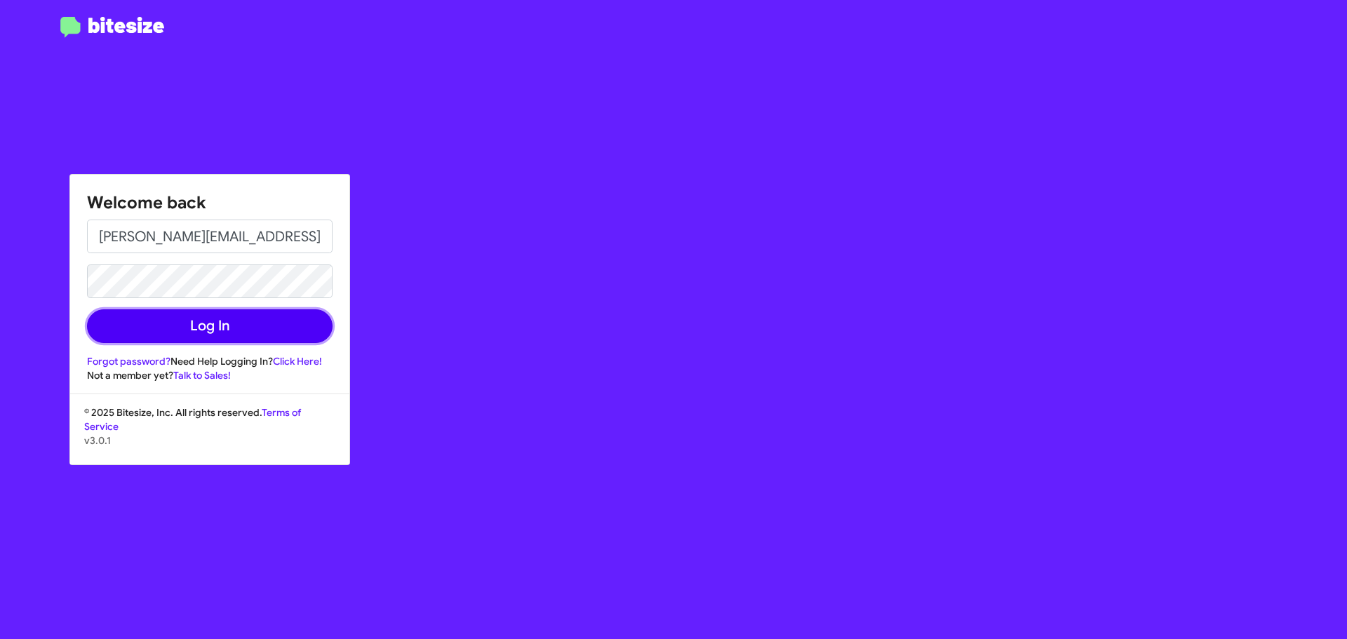
click at [187, 324] on button "Log In" at bounding box center [210, 326] width 246 height 34
click at [178, 338] on button "Log In" at bounding box center [210, 326] width 246 height 34
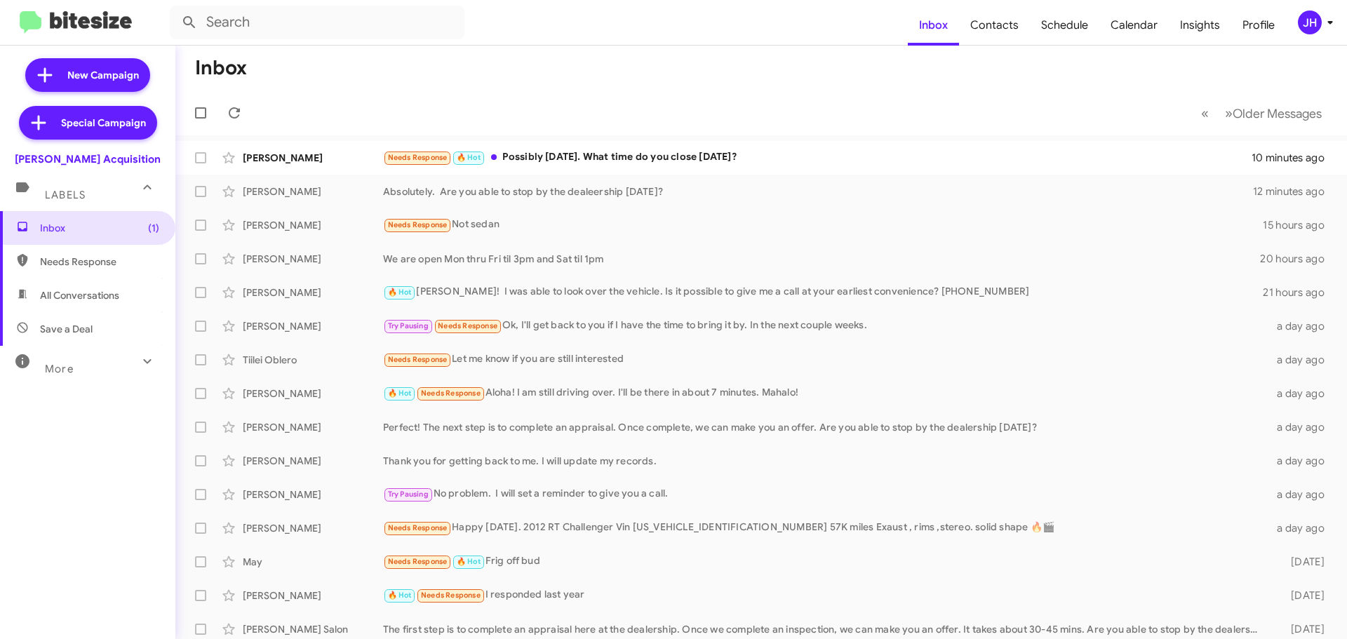
click at [100, 357] on div "More" at bounding box center [73, 363] width 125 height 26
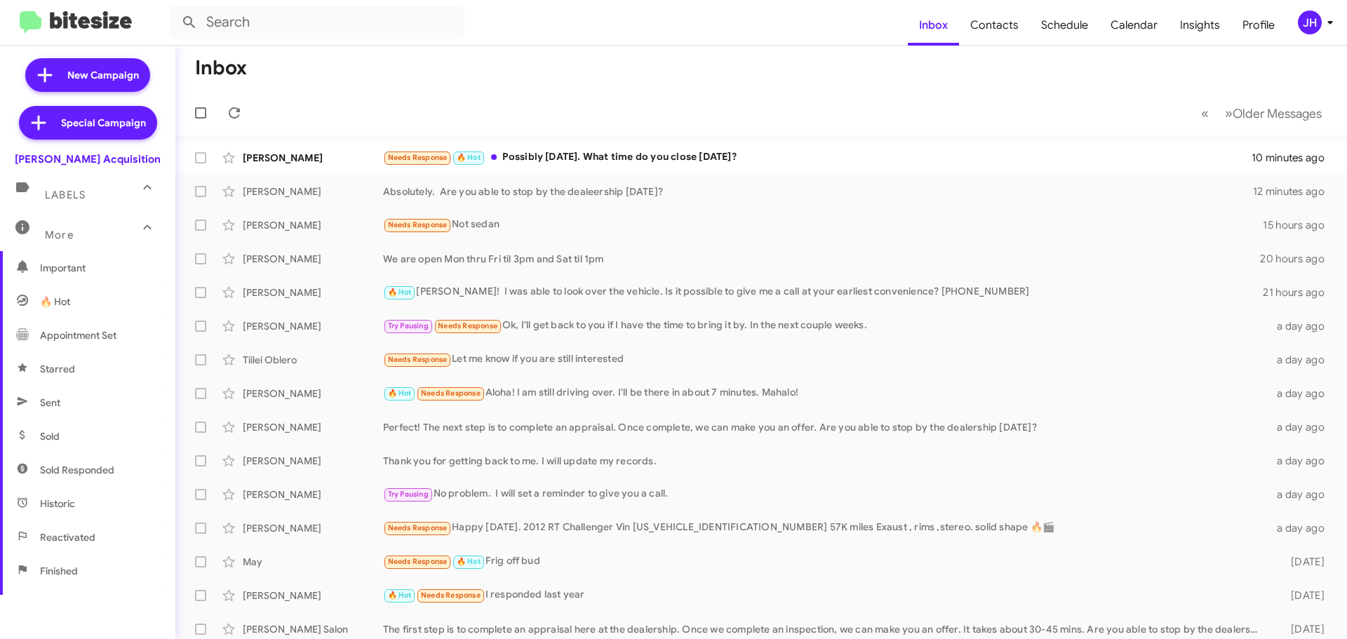
scroll to position [140, 0]
click at [75, 433] on span "Sold" at bounding box center [87, 436] width 175 height 34
type input "in:sold"
